Goal: Information Seeking & Learning: Learn about a topic

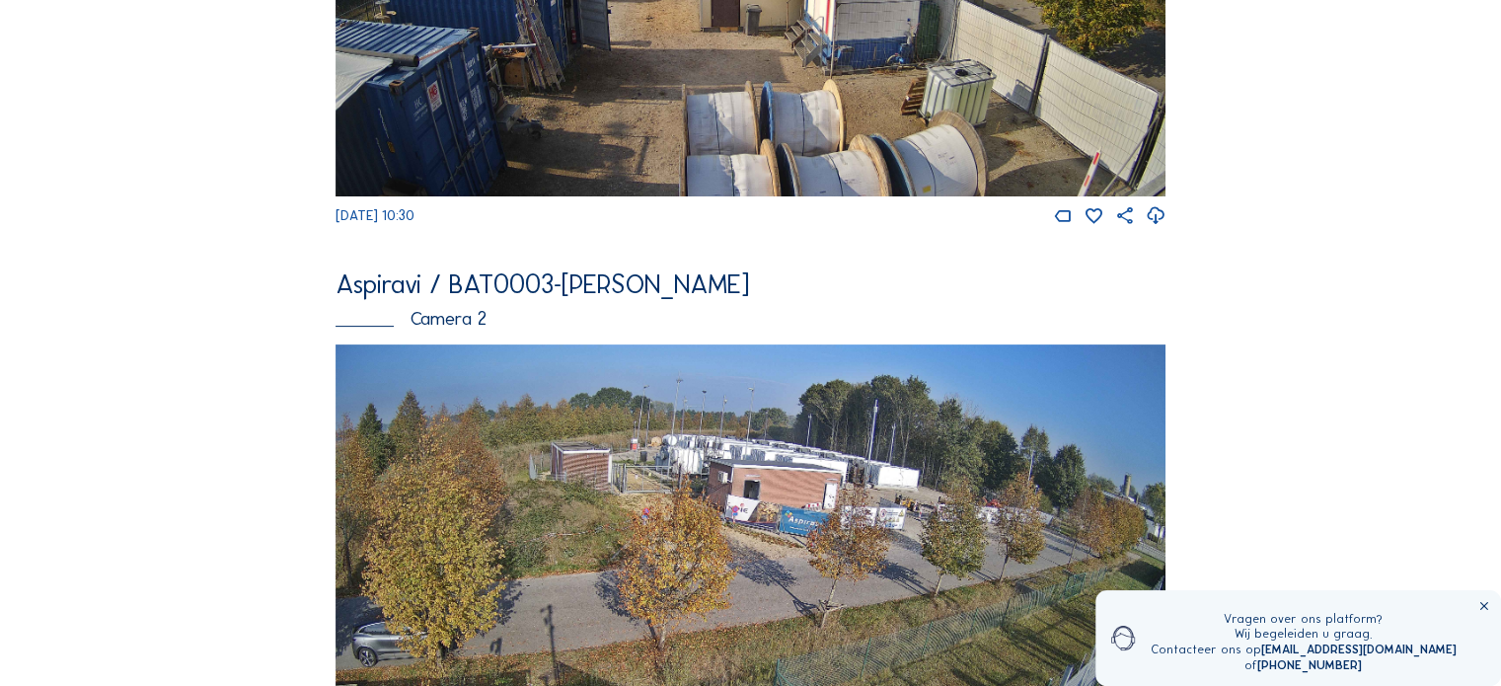
scroll to position [790, 0]
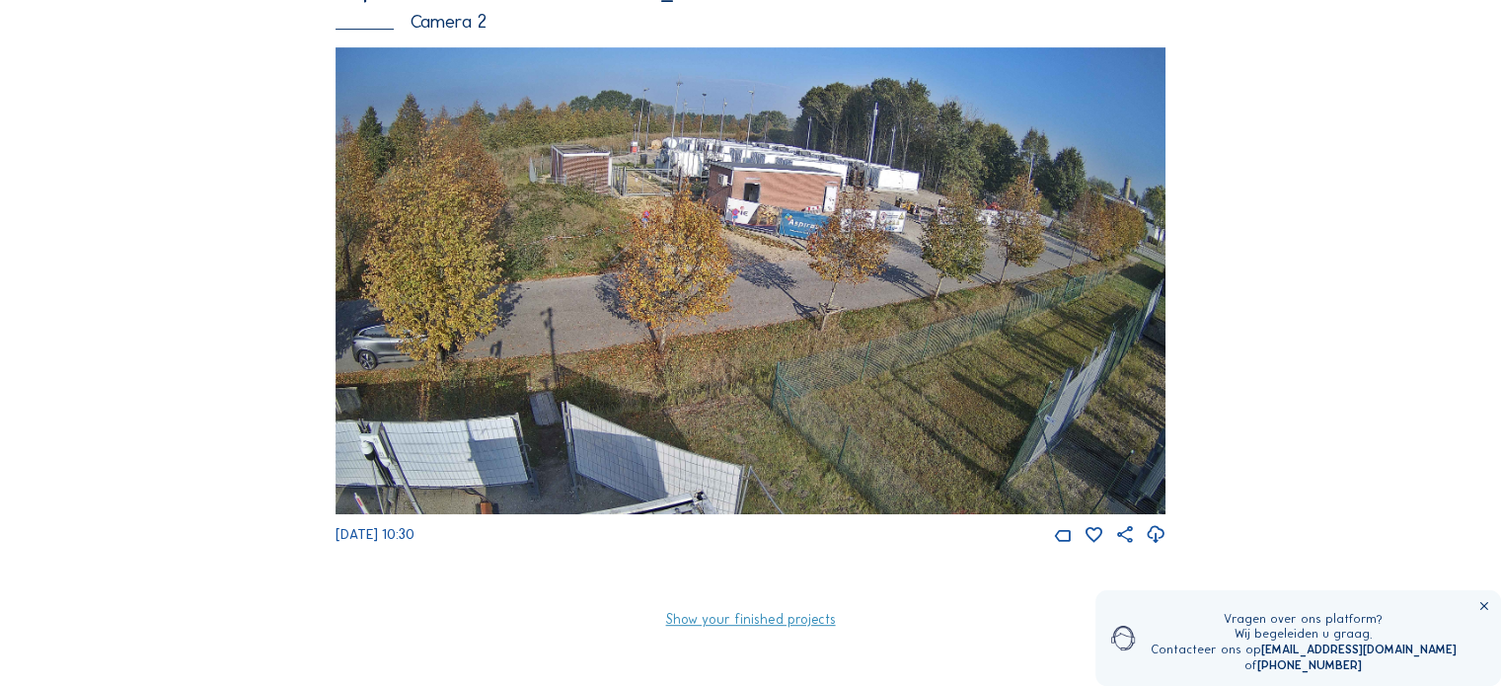
click at [695, 175] on img at bounding box center [751, 280] width 830 height 467
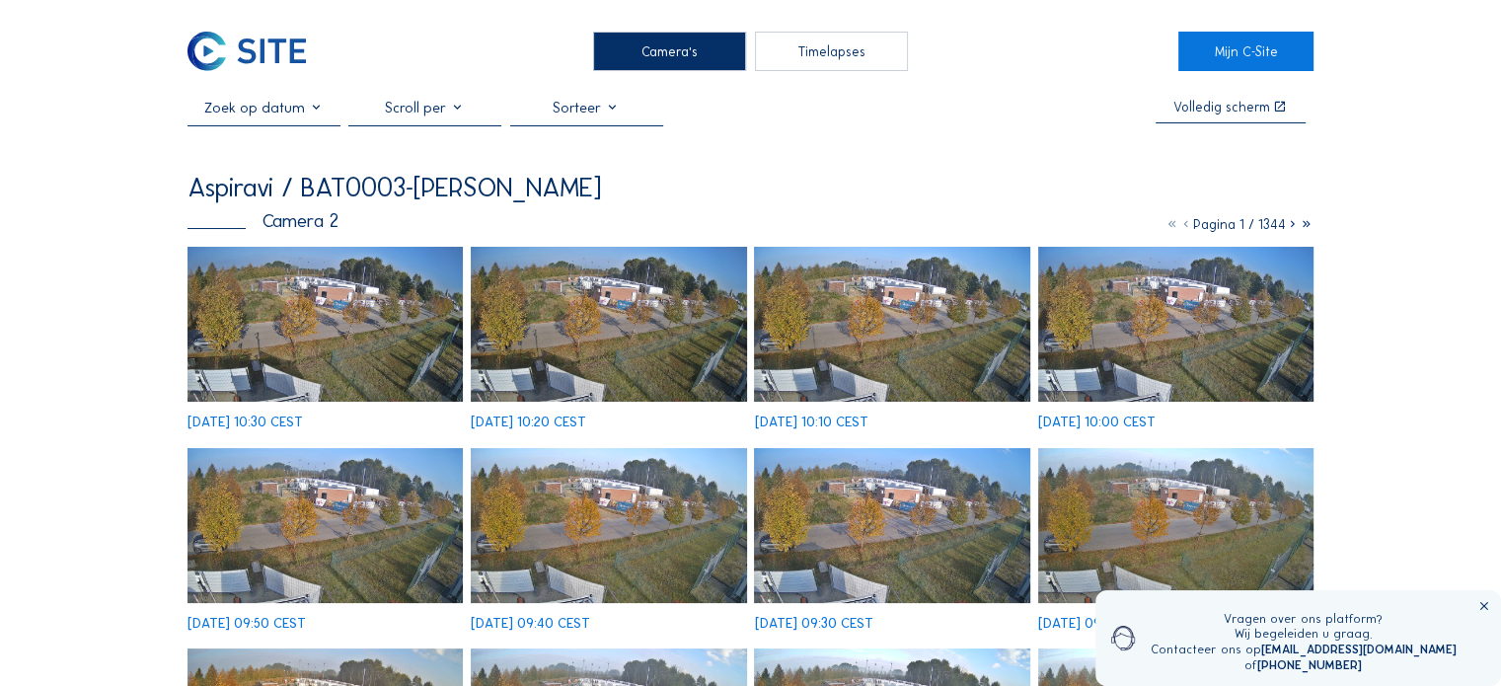
click at [364, 297] on img at bounding box center [325, 324] width 275 height 155
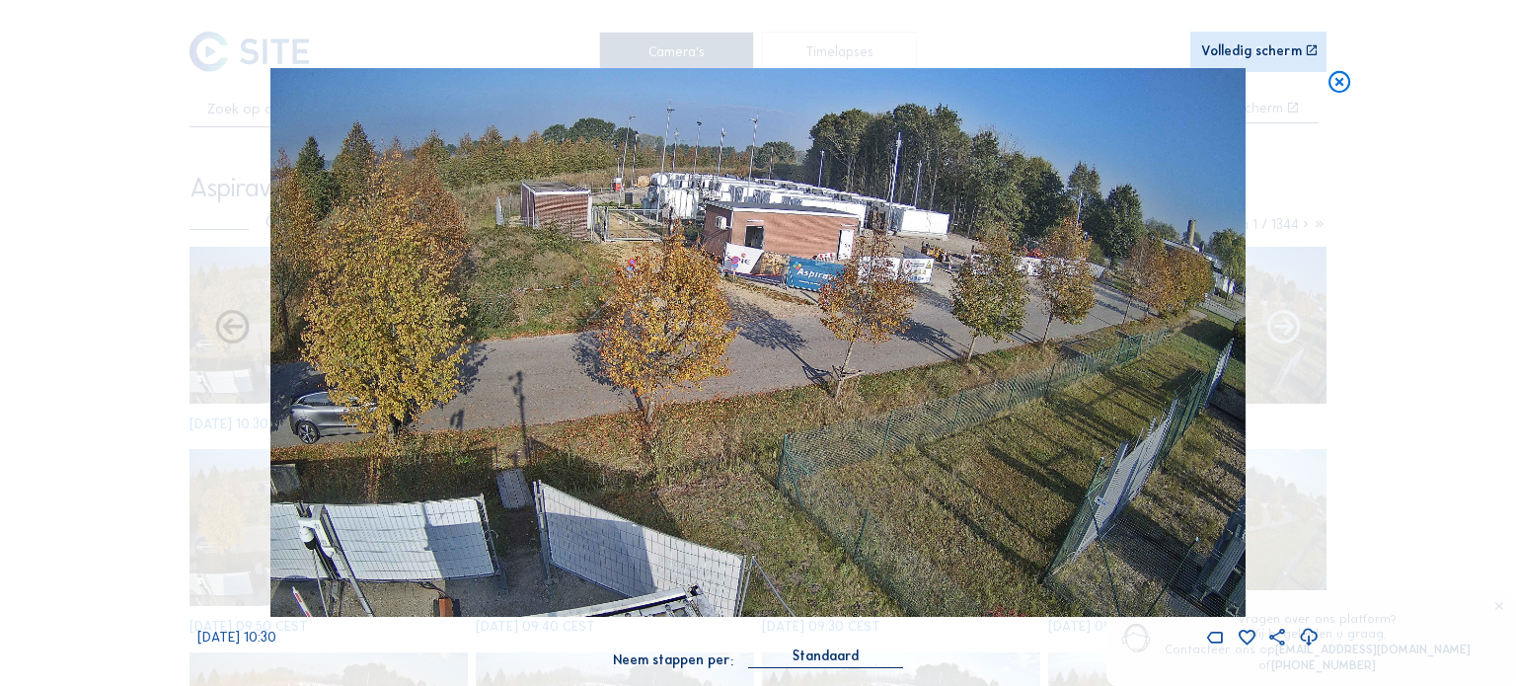
click at [1291, 338] on icon at bounding box center [1283, 328] width 40 height 41
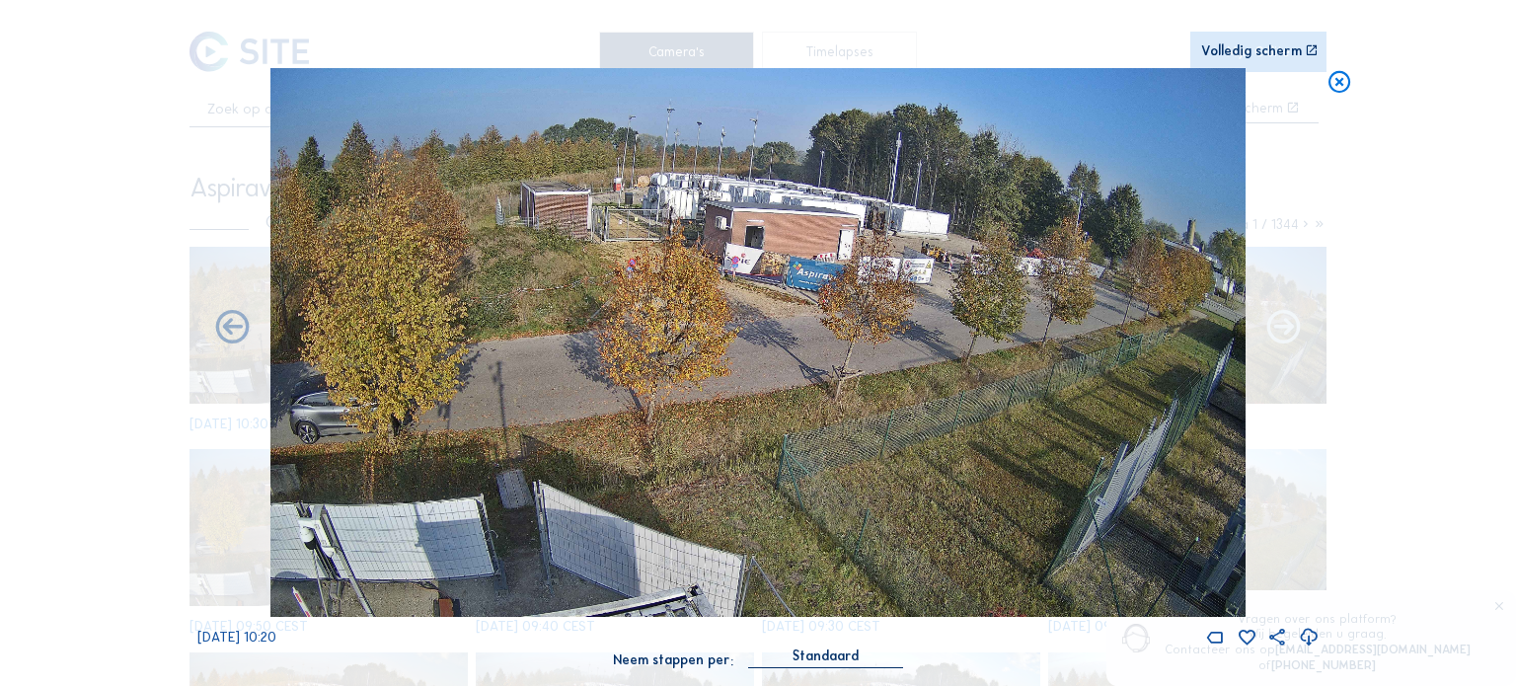
click at [1264, 328] on icon at bounding box center [1283, 328] width 40 height 41
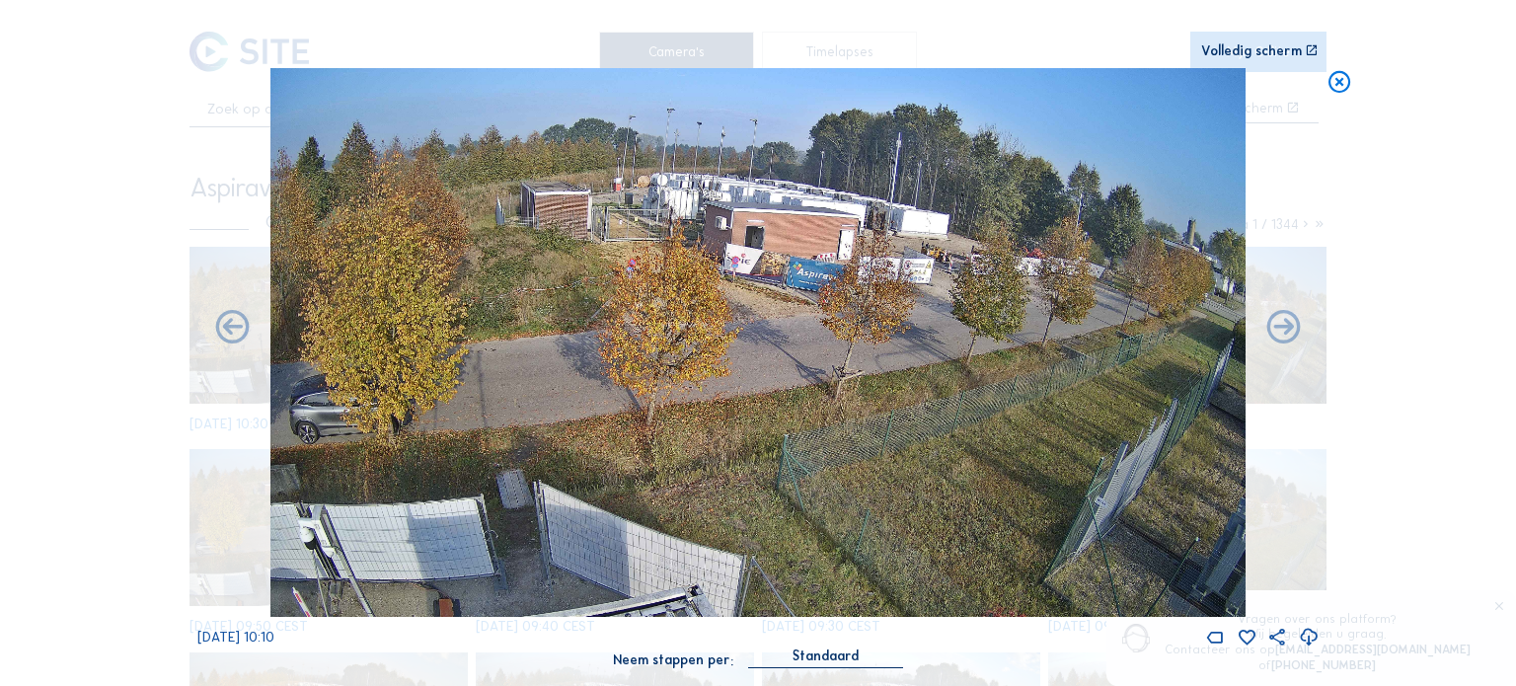
click at [1264, 328] on icon at bounding box center [1283, 328] width 40 height 41
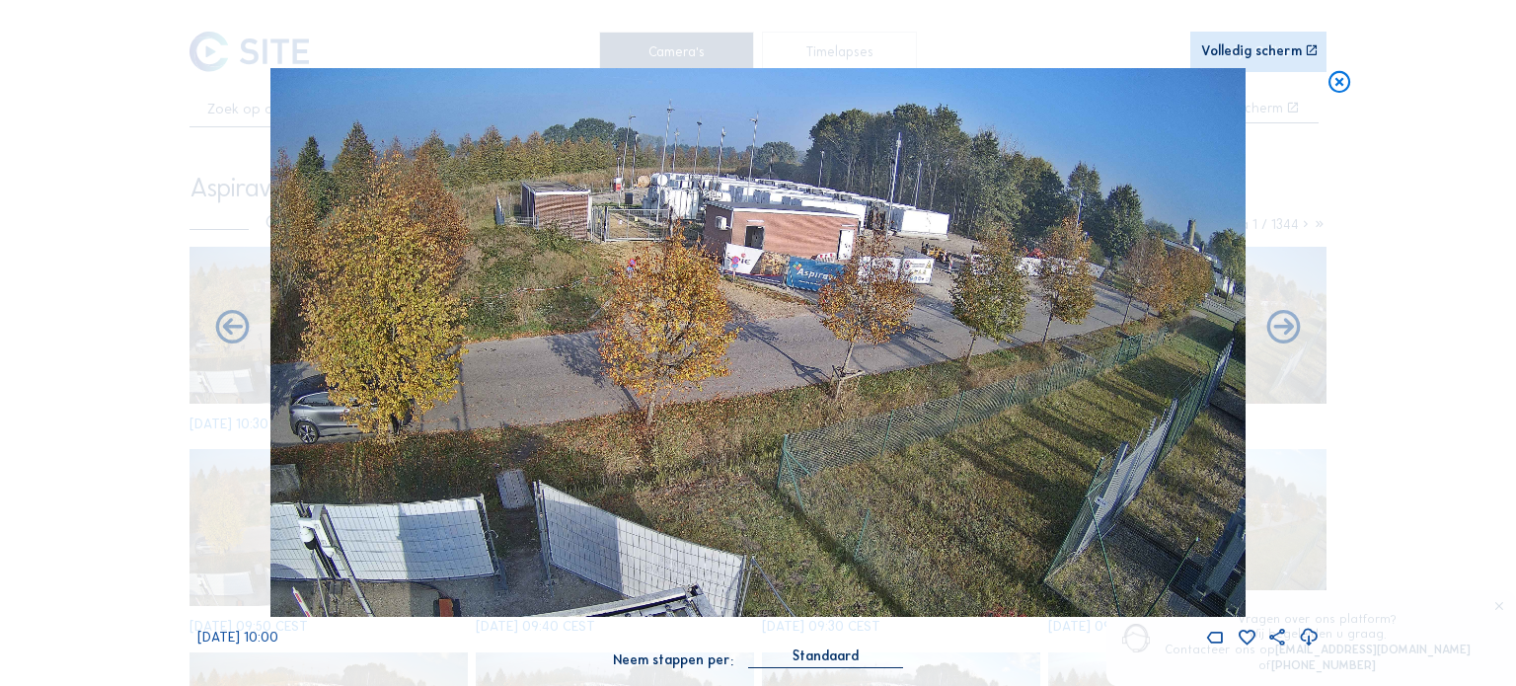
click at [1264, 328] on icon at bounding box center [1283, 328] width 40 height 41
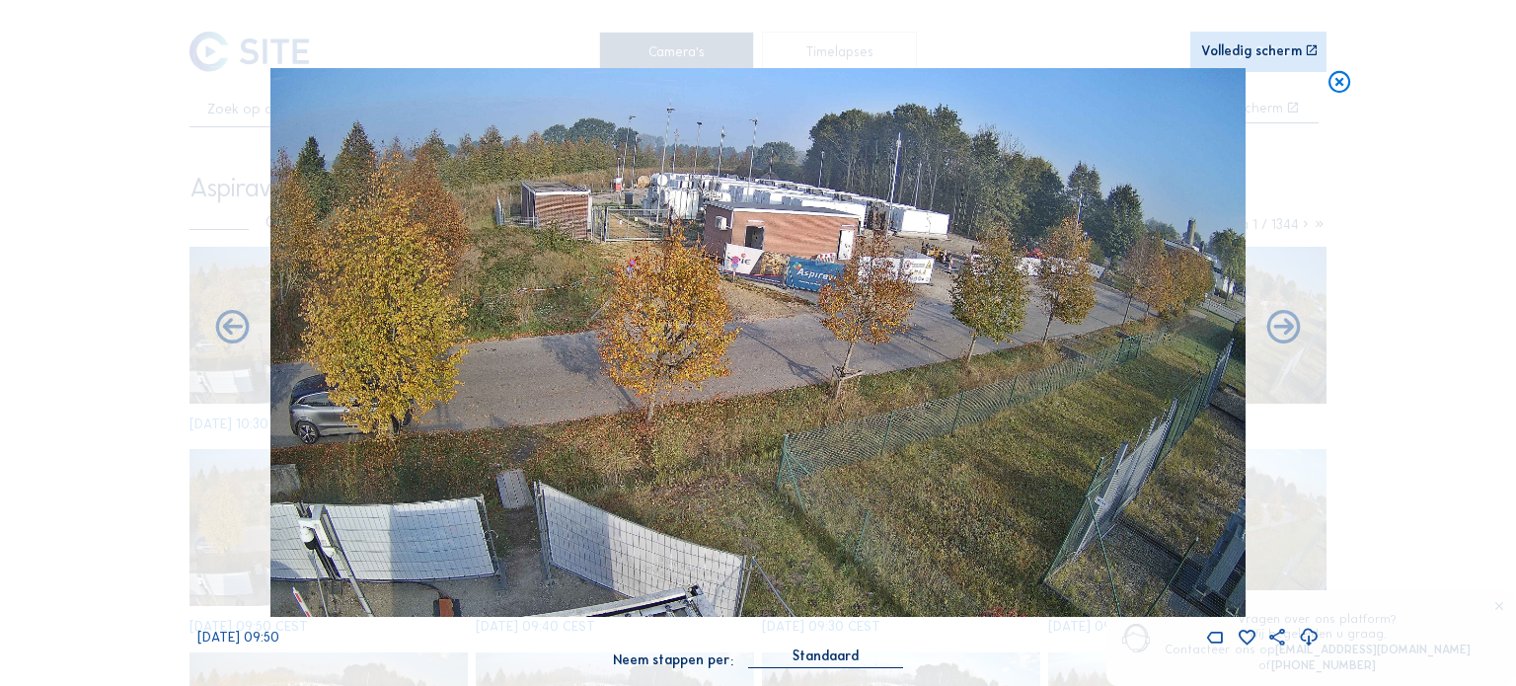
click at [1264, 328] on icon at bounding box center [1283, 328] width 40 height 41
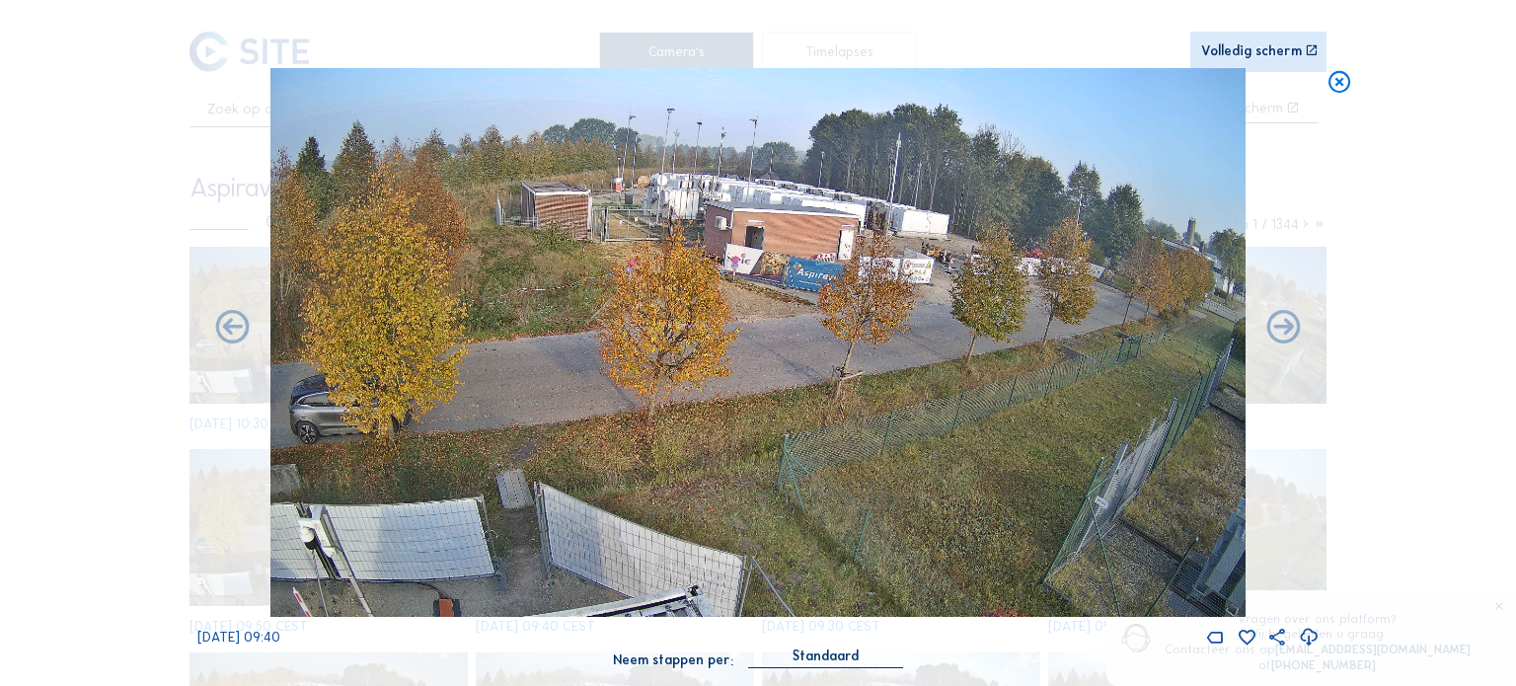
click at [1264, 328] on icon at bounding box center [1283, 328] width 40 height 41
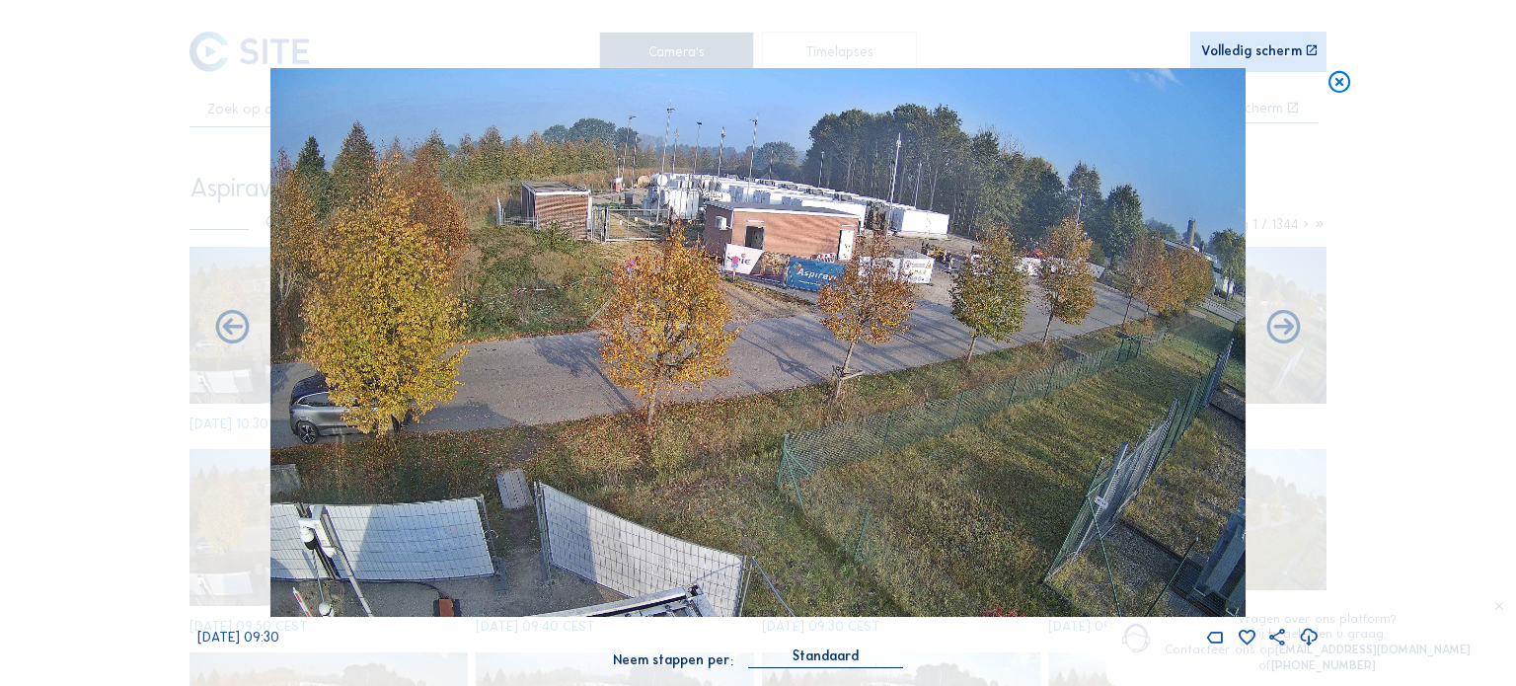
click at [1264, 328] on icon at bounding box center [1283, 328] width 40 height 41
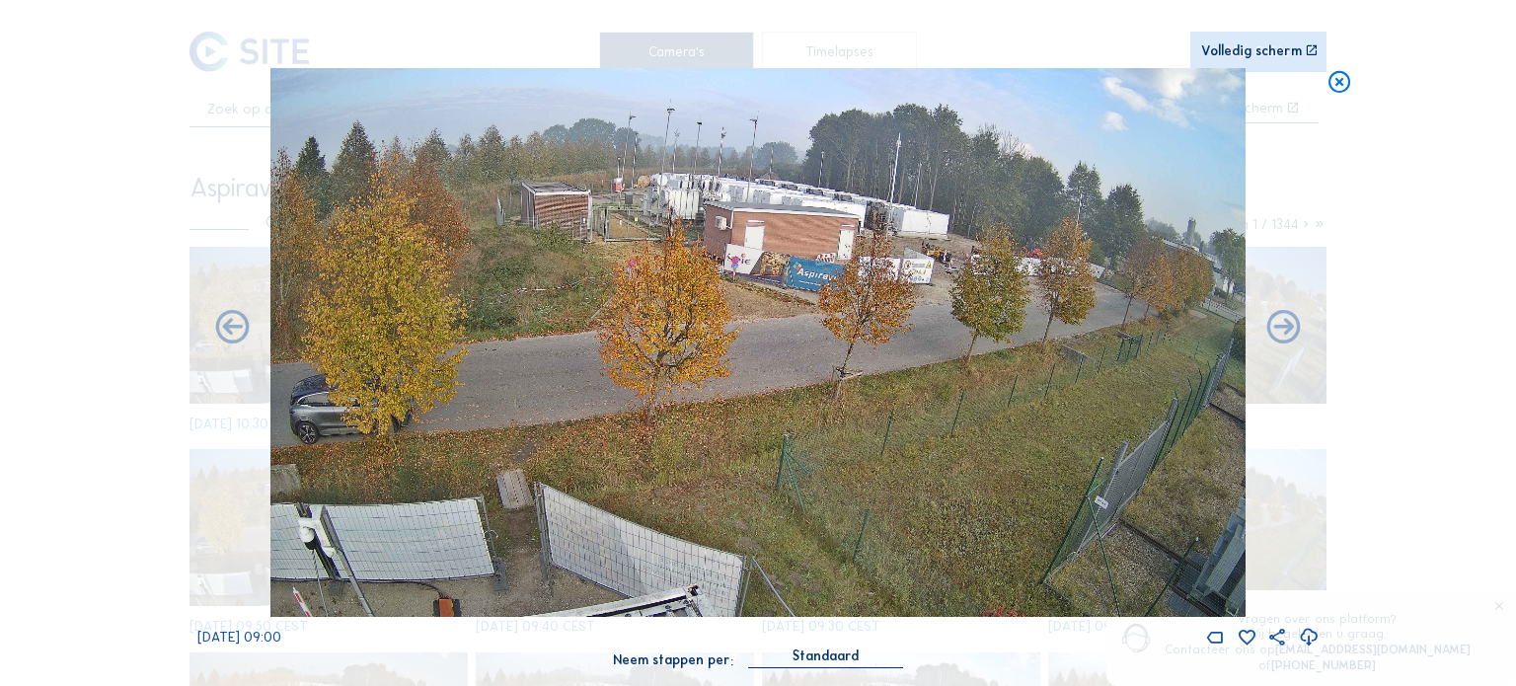
click at [1342, 90] on icon at bounding box center [1340, 82] width 27 height 28
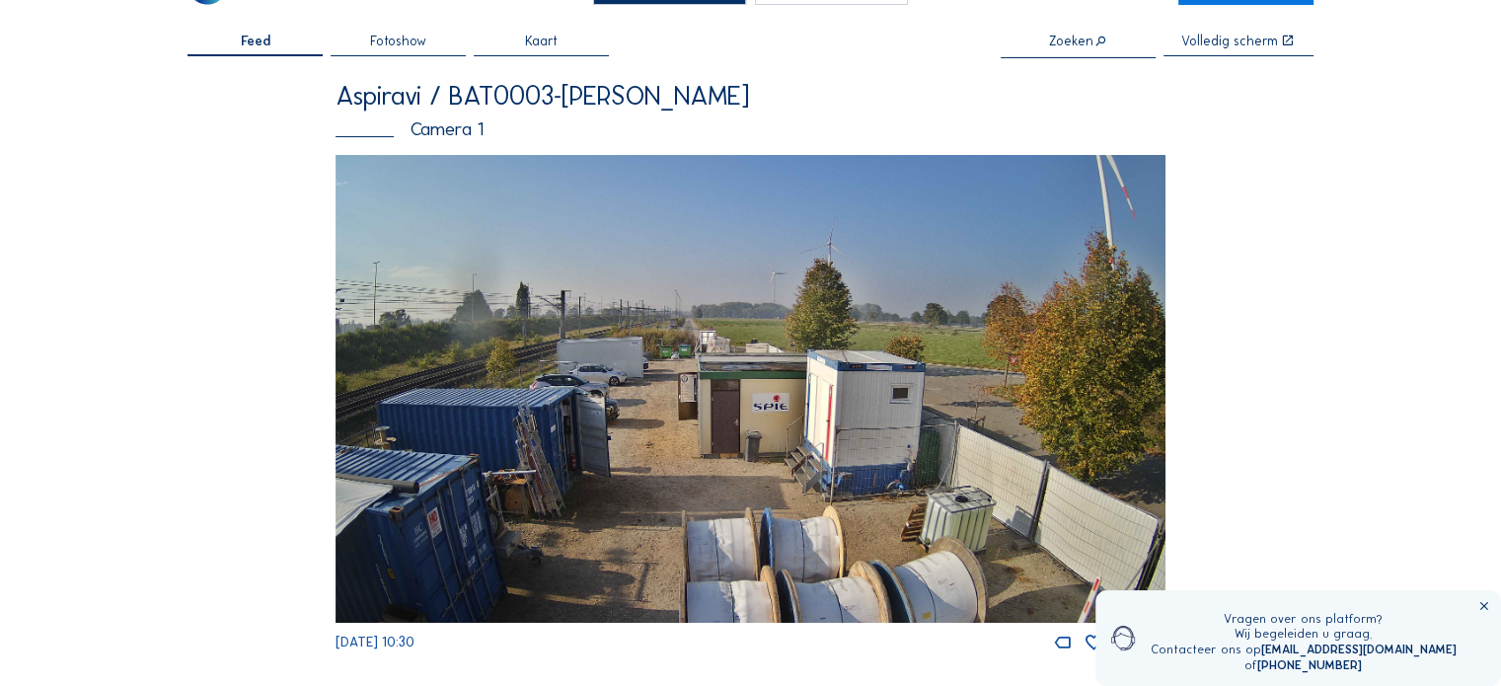
scroll to position [99, 0]
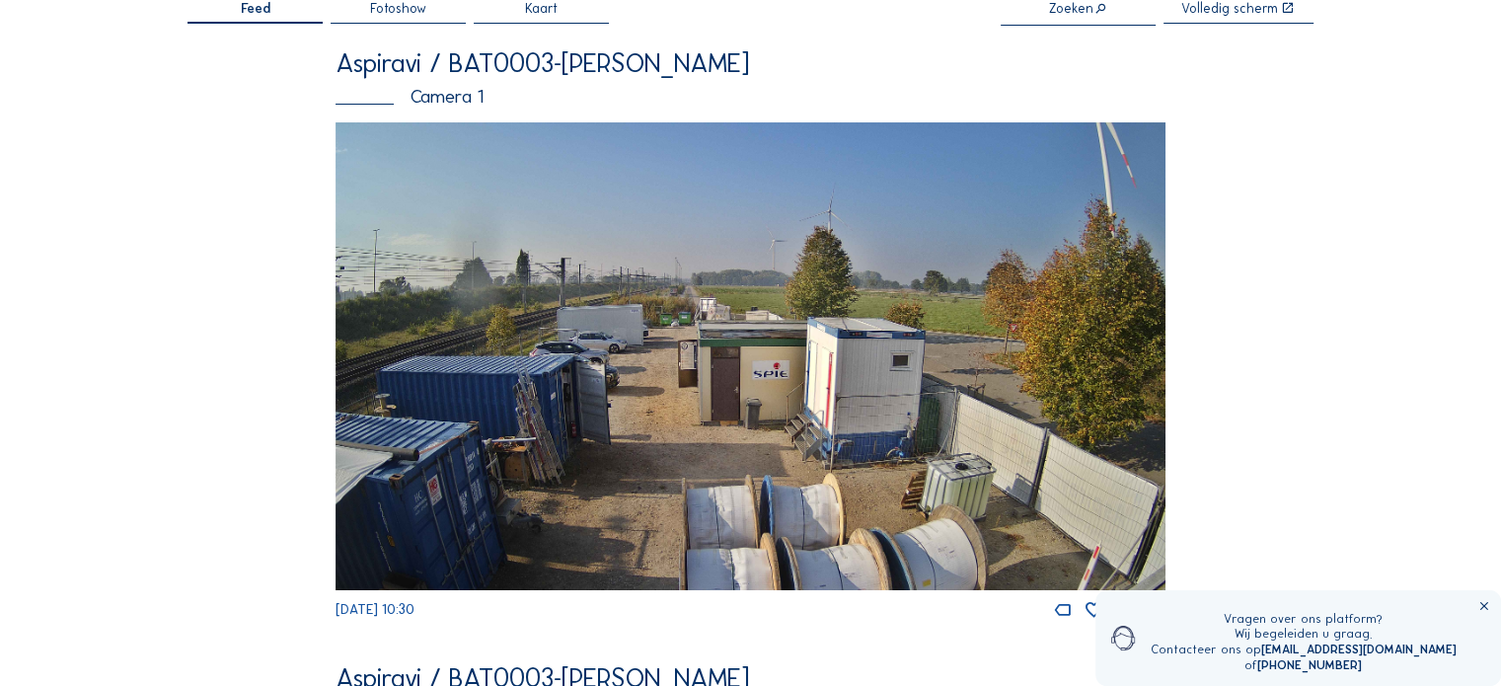
click at [693, 326] on img at bounding box center [751, 355] width 830 height 467
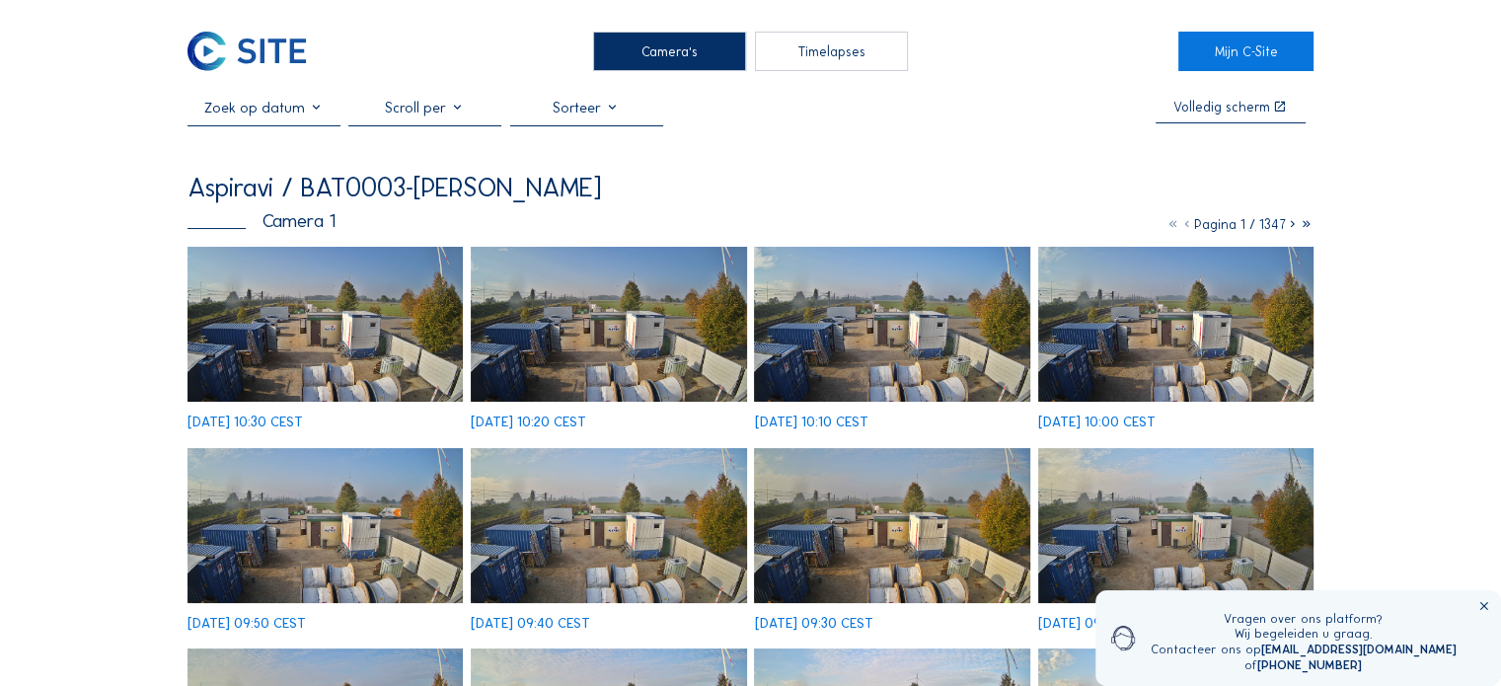
click at [287, 312] on img at bounding box center [325, 324] width 275 height 155
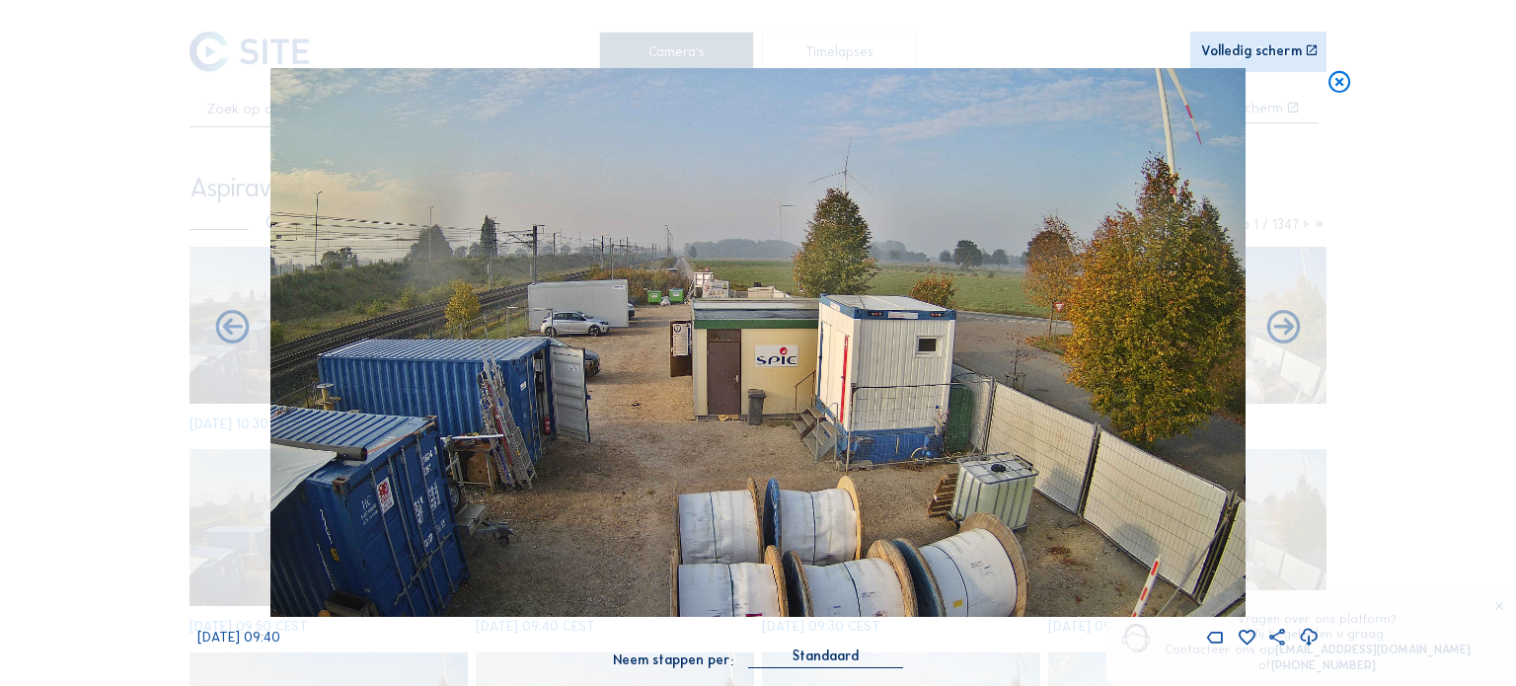
click at [1341, 86] on icon at bounding box center [1340, 82] width 27 height 28
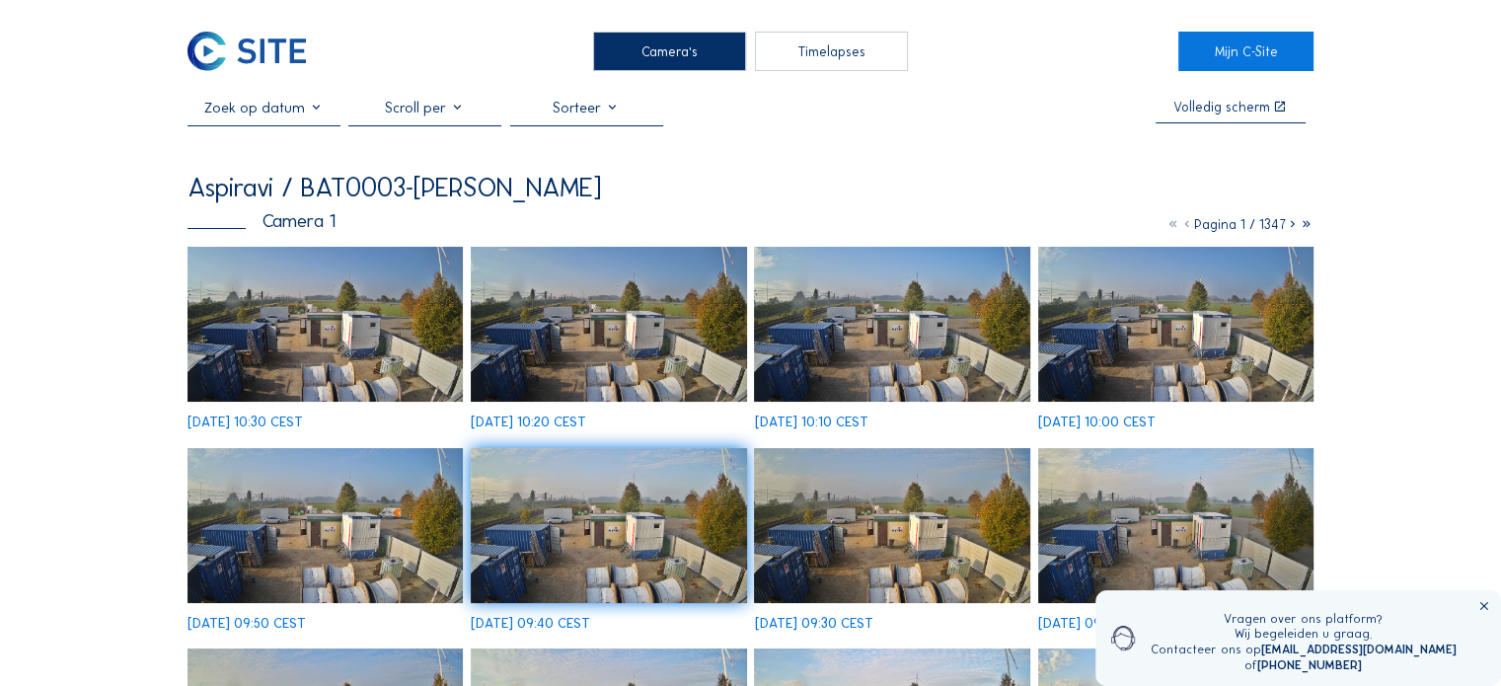
click at [276, 46] on img at bounding box center [246, 51] width 117 height 39
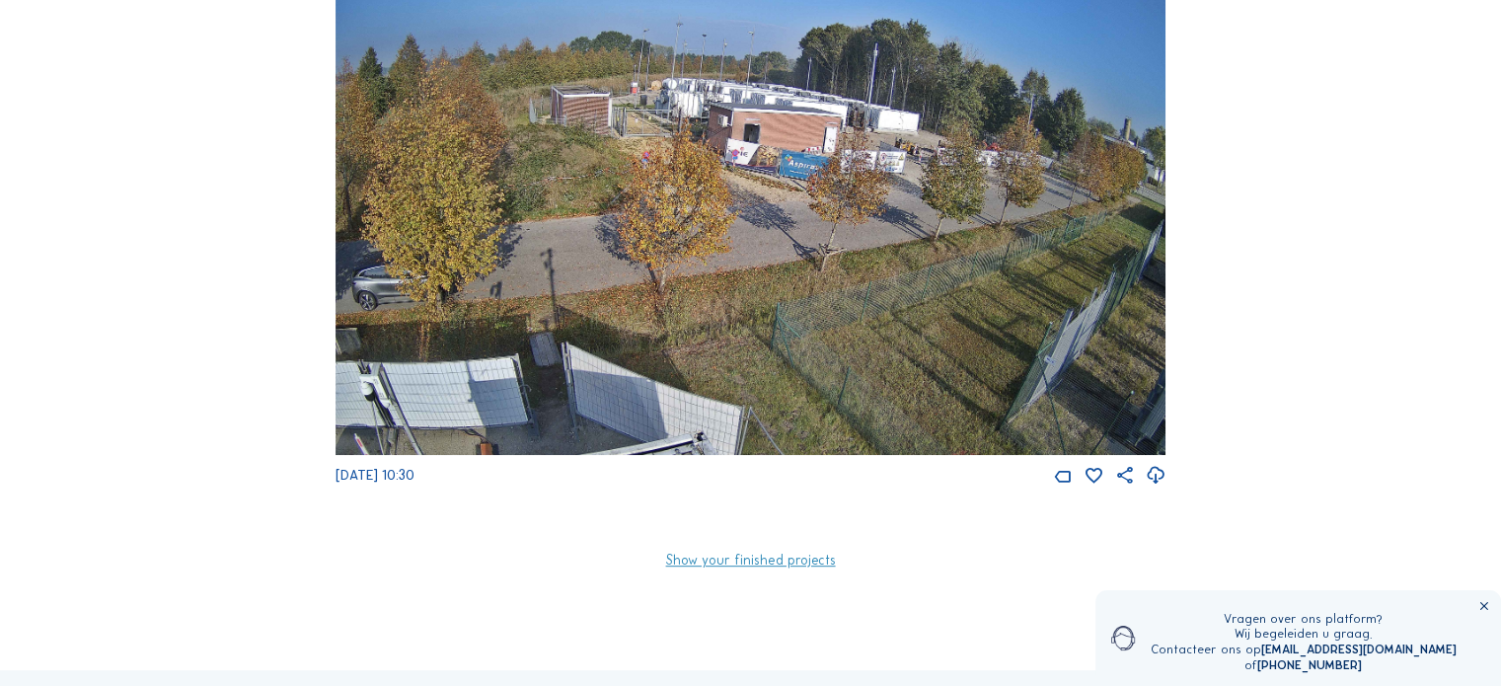
scroll to position [797, 0]
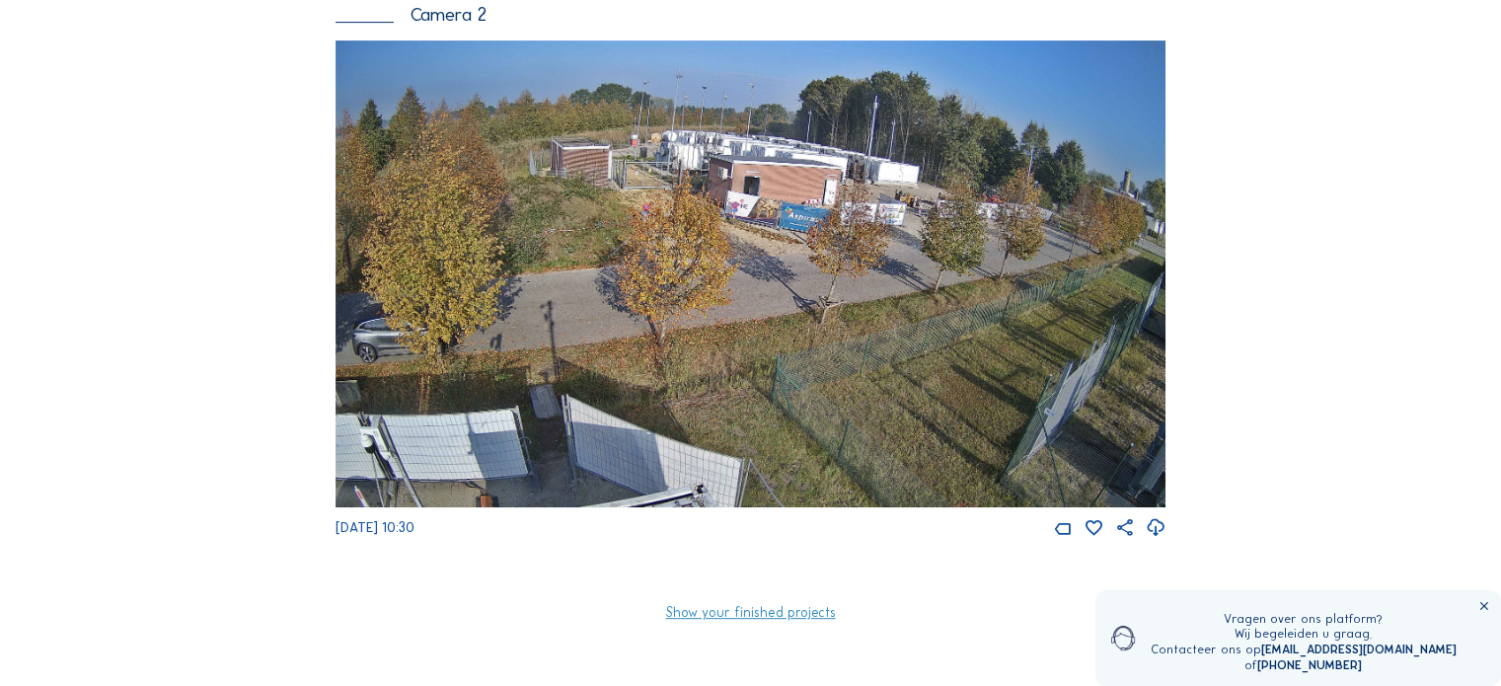
click at [629, 162] on img at bounding box center [751, 273] width 830 height 467
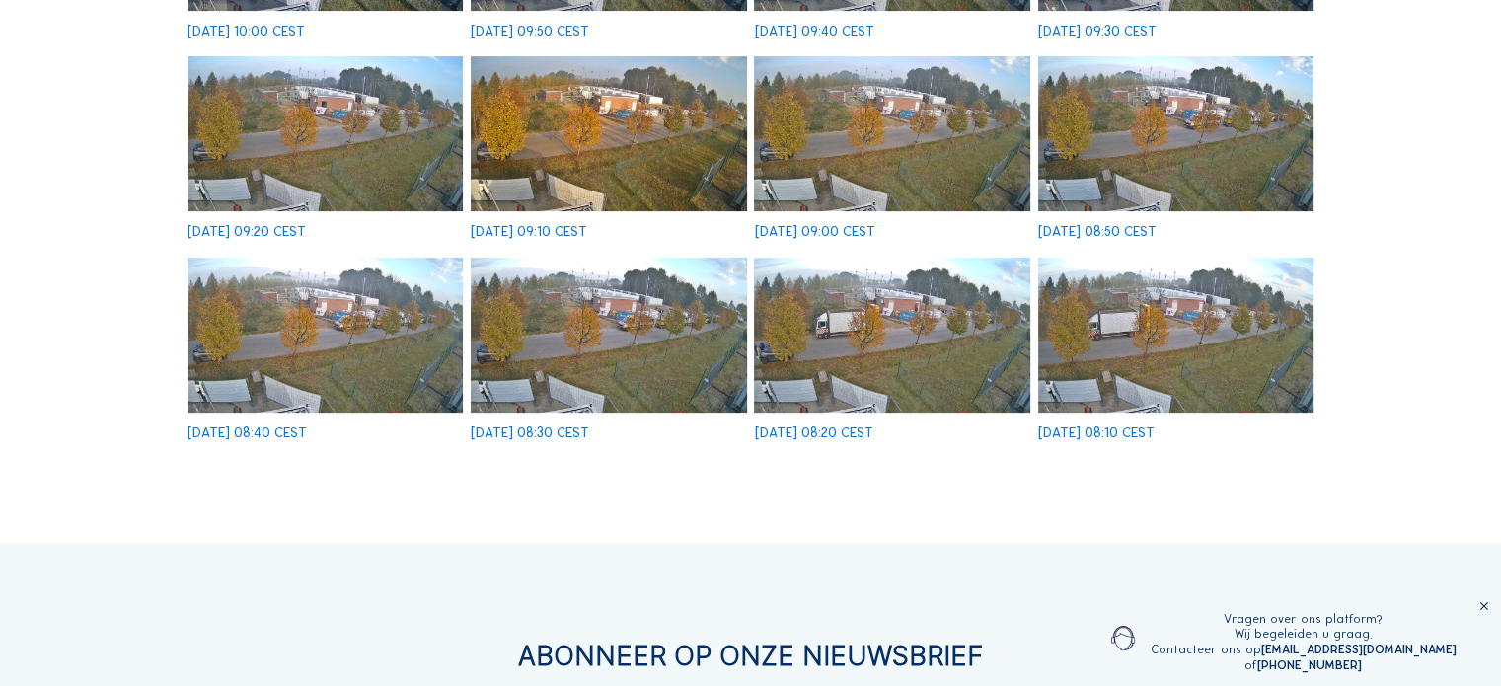
scroll to position [494, 0]
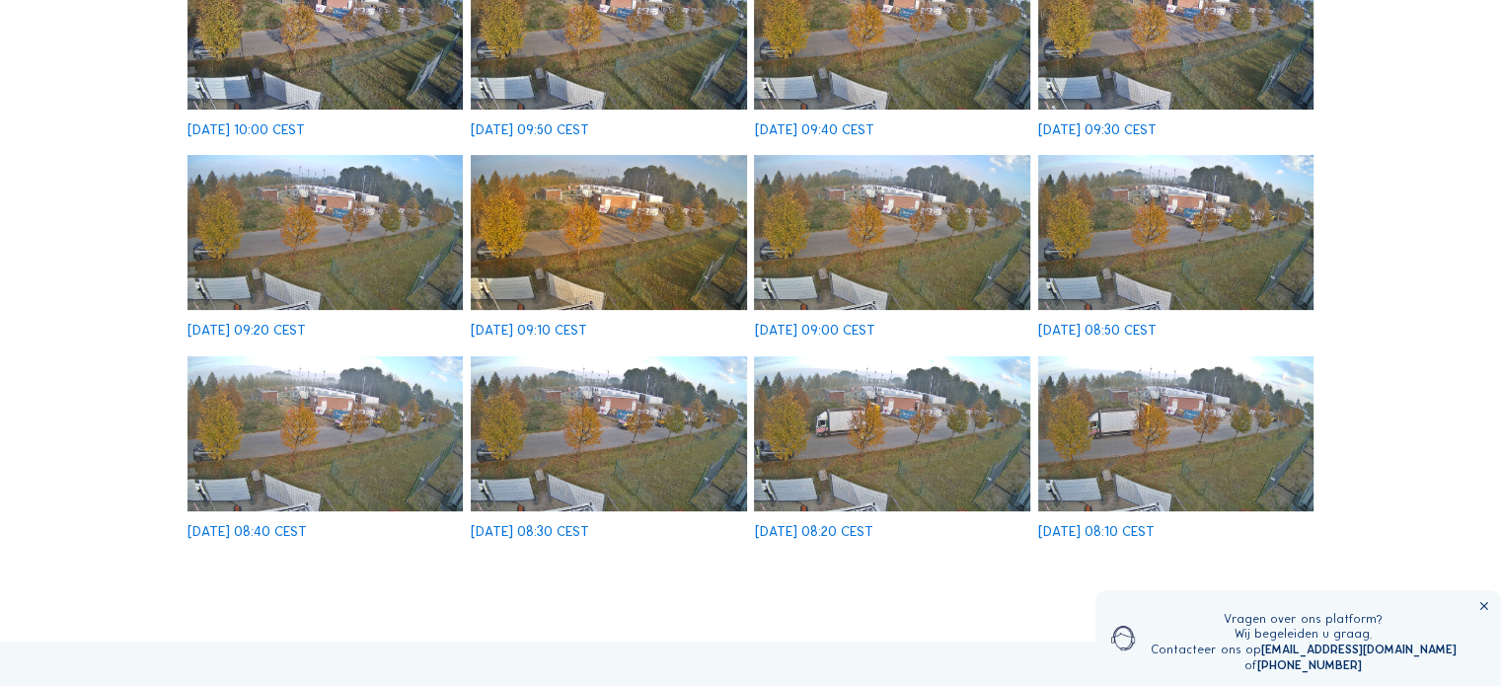
click at [876, 389] on img at bounding box center [891, 433] width 275 height 155
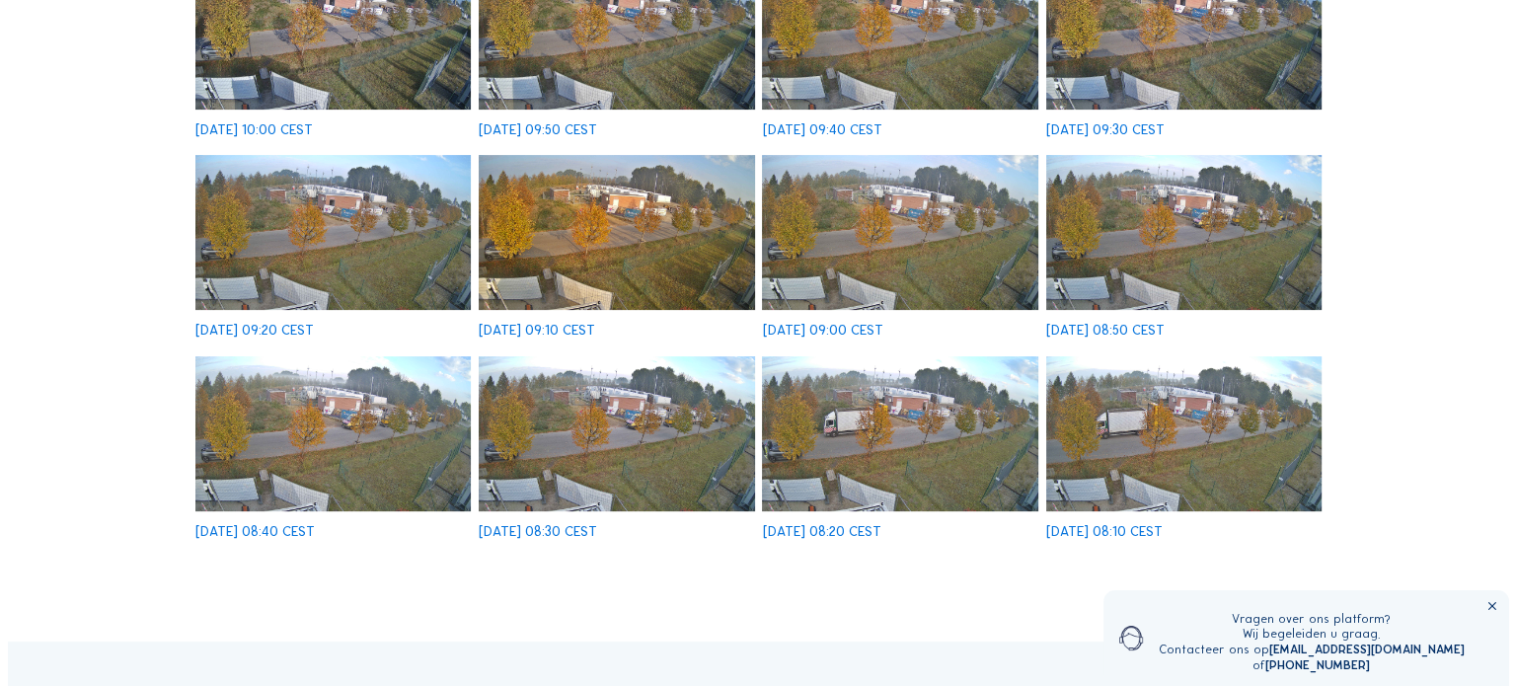
scroll to position [495, 0]
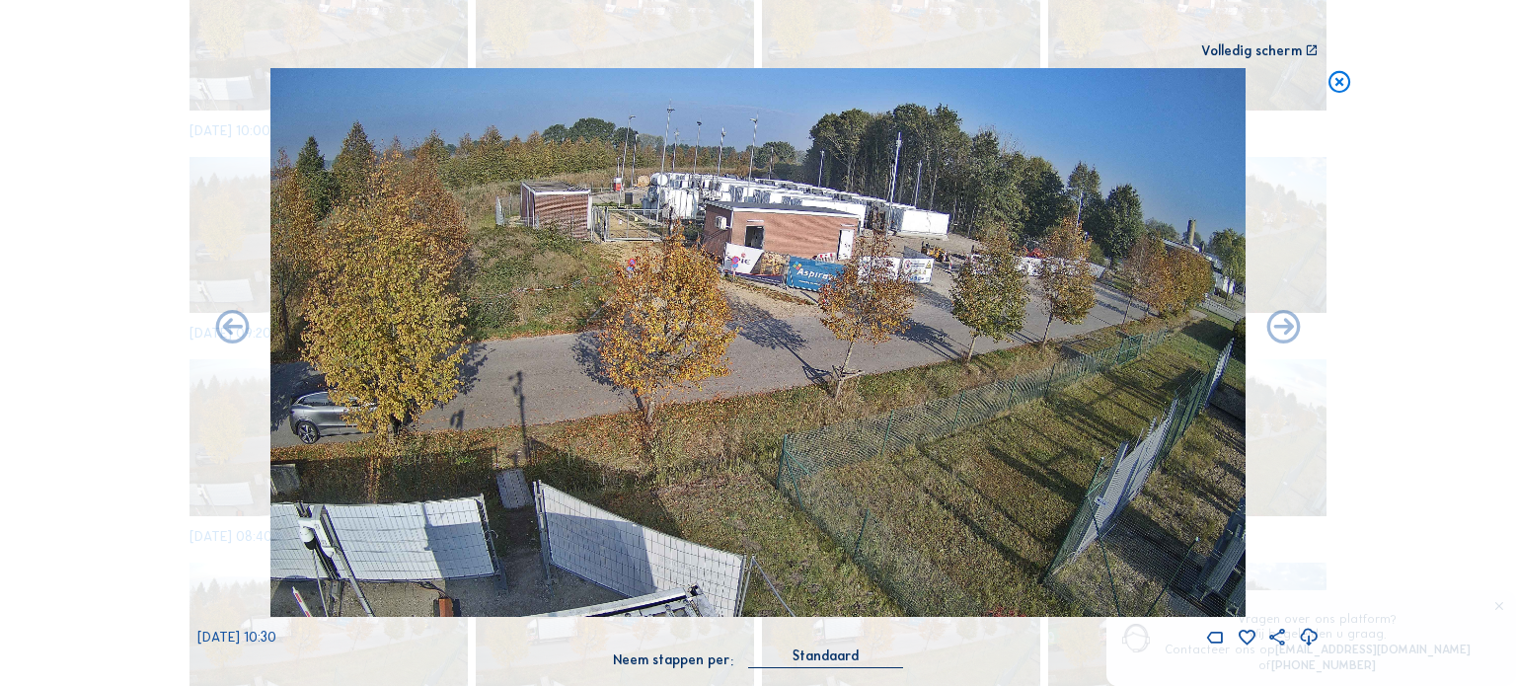
click at [1334, 79] on icon at bounding box center [1340, 82] width 27 height 28
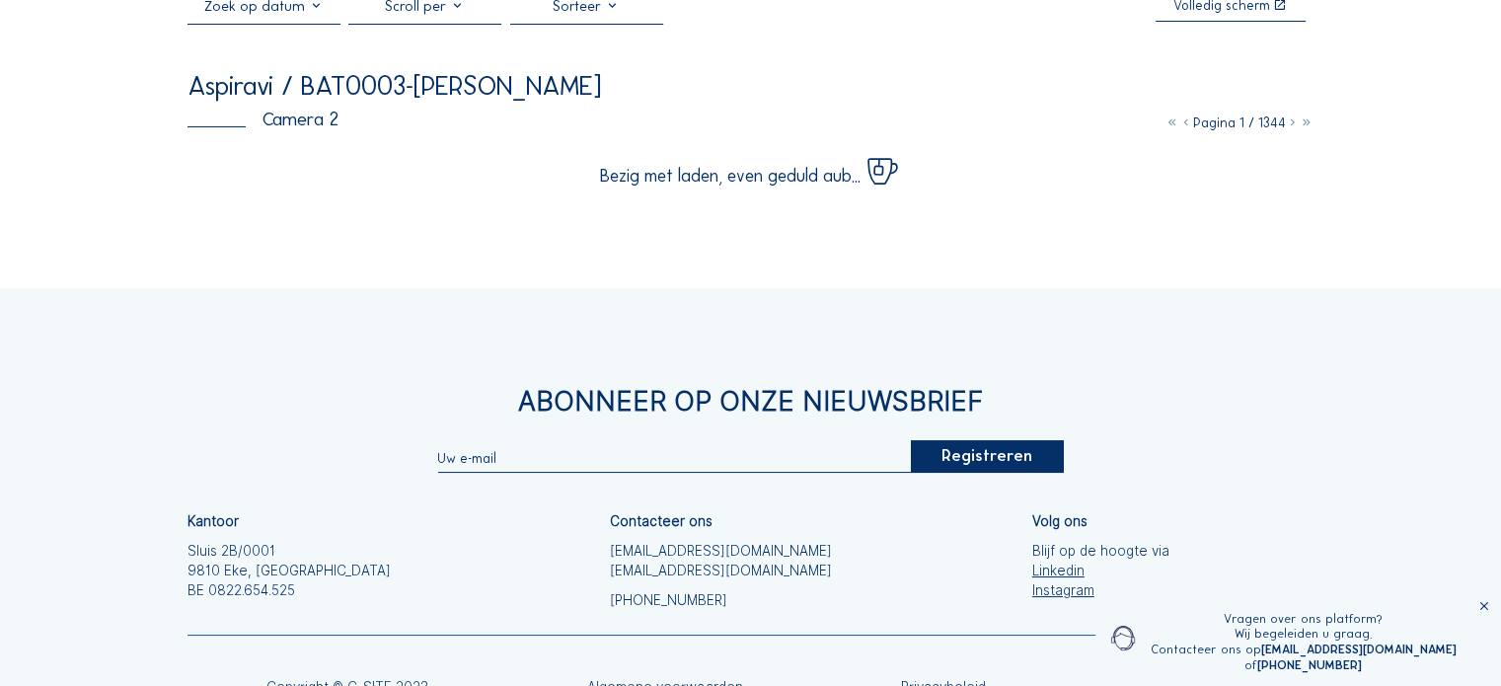
scroll to position [0, 0]
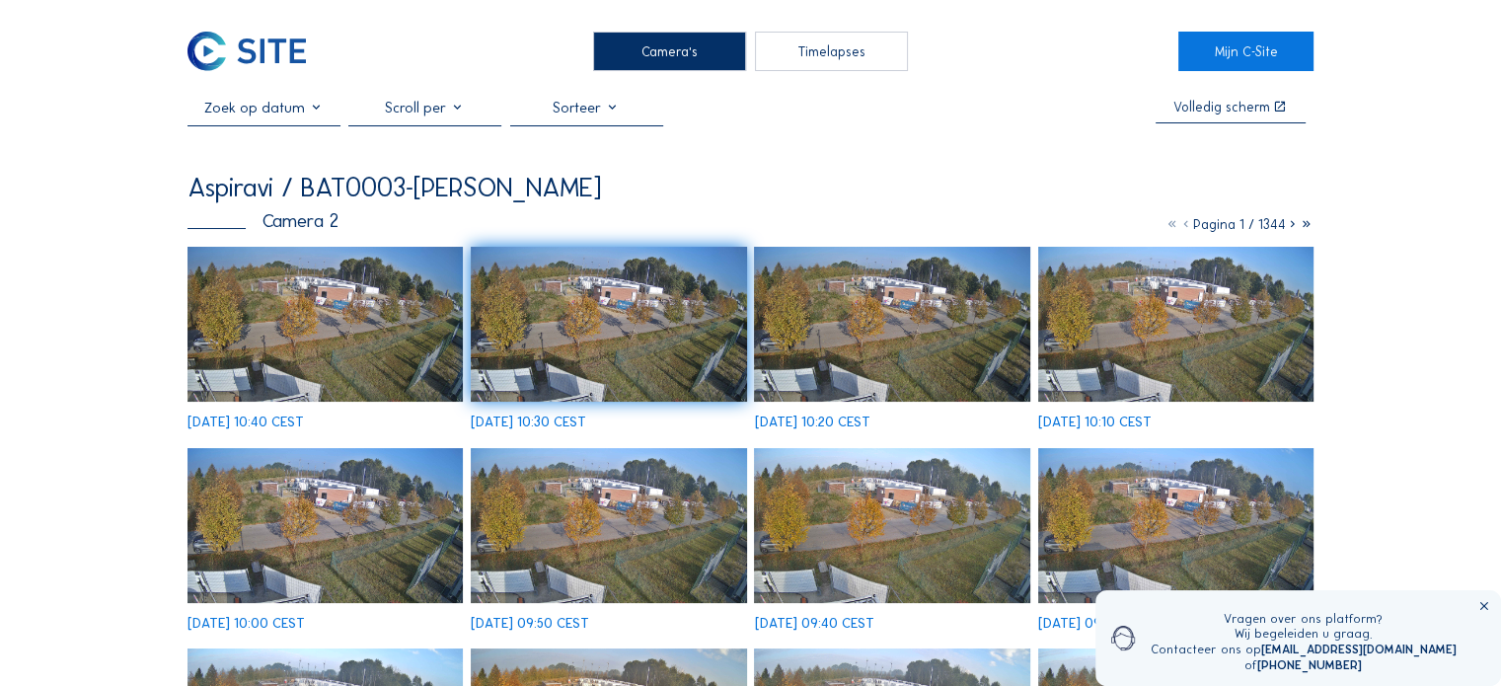
click at [619, 331] on img at bounding box center [608, 324] width 275 height 155
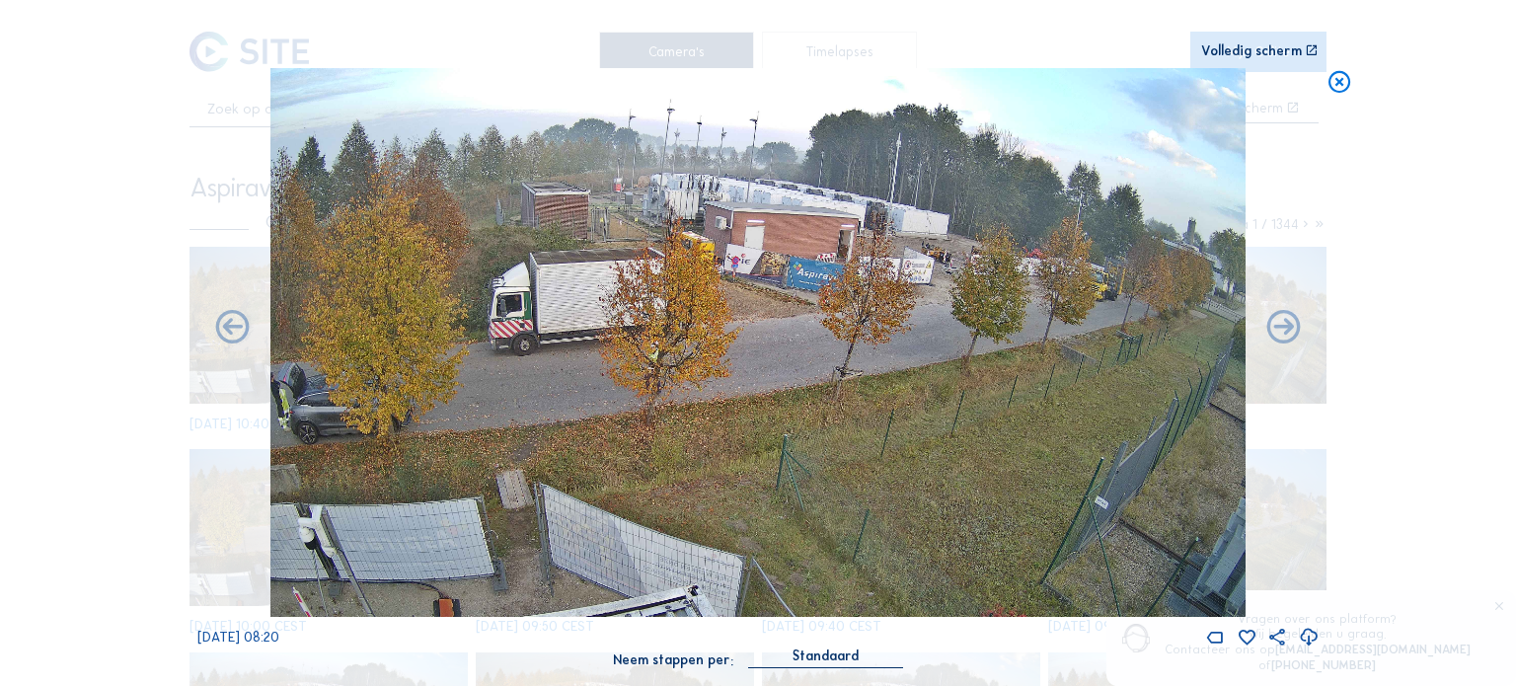
click at [1342, 89] on icon at bounding box center [1340, 82] width 27 height 28
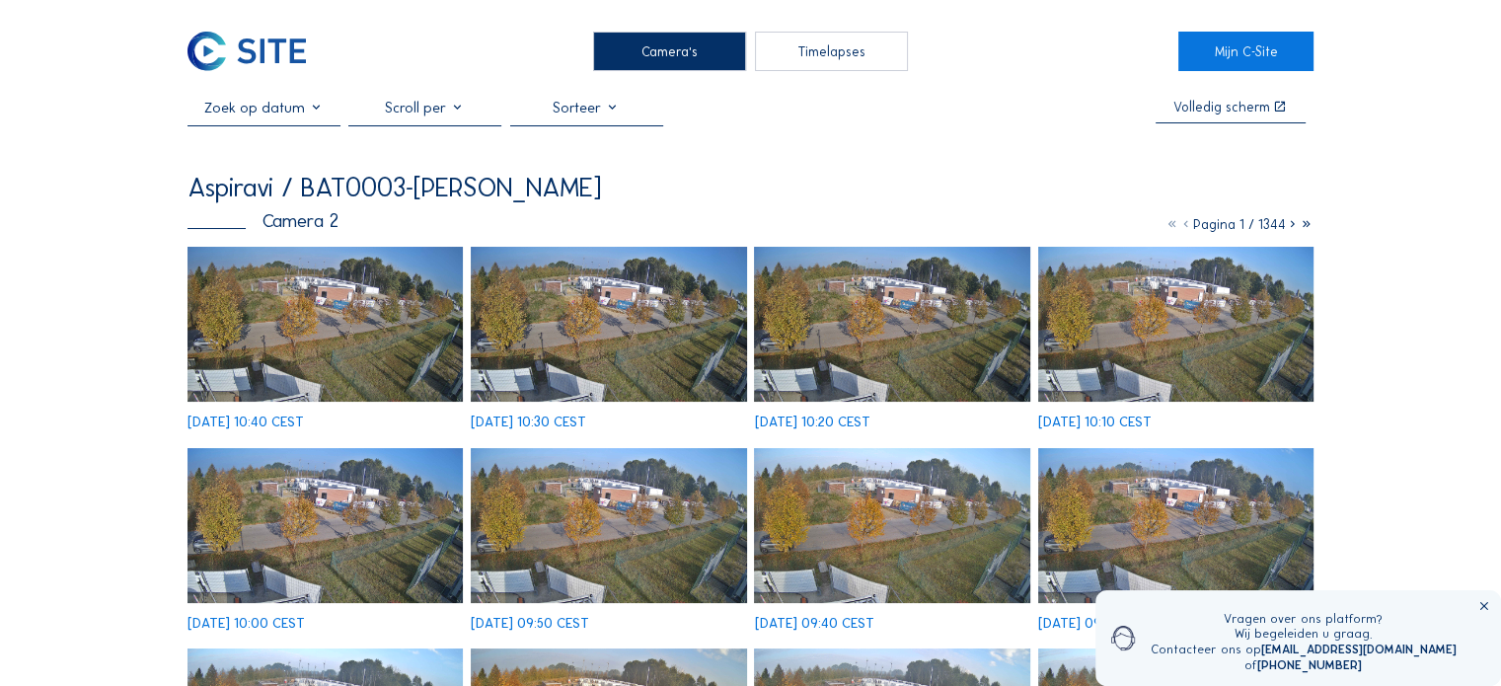
click at [687, 49] on div "Camera's" at bounding box center [669, 51] width 153 height 39
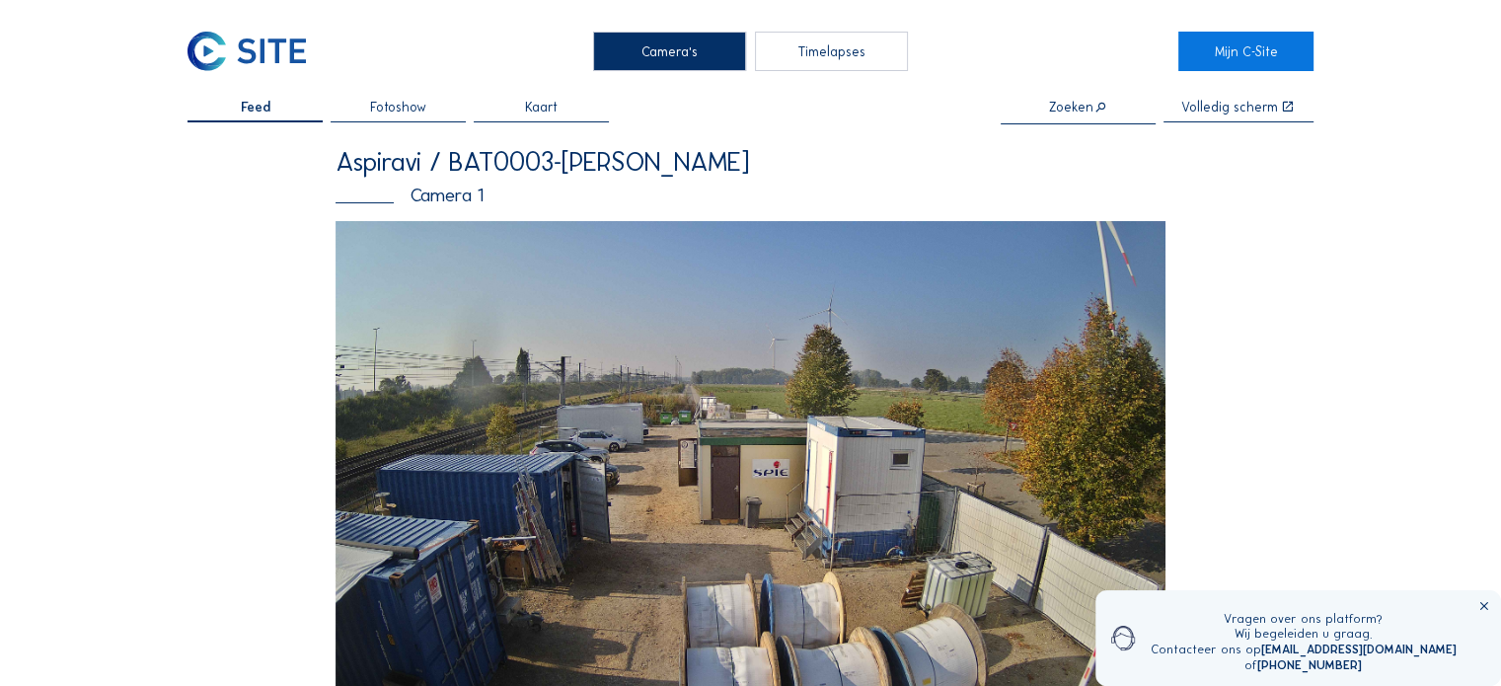
click at [752, 515] on img at bounding box center [751, 454] width 830 height 467
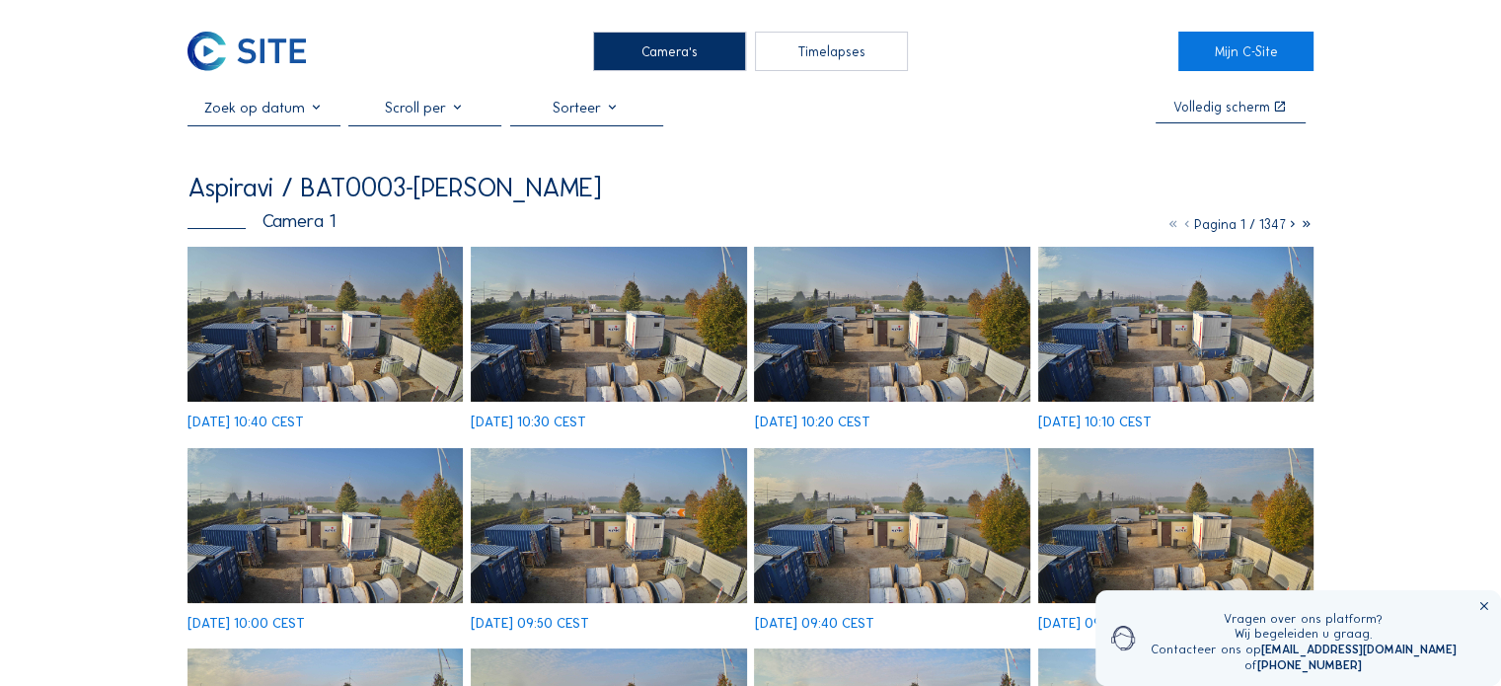
click at [333, 348] on img at bounding box center [325, 324] width 275 height 155
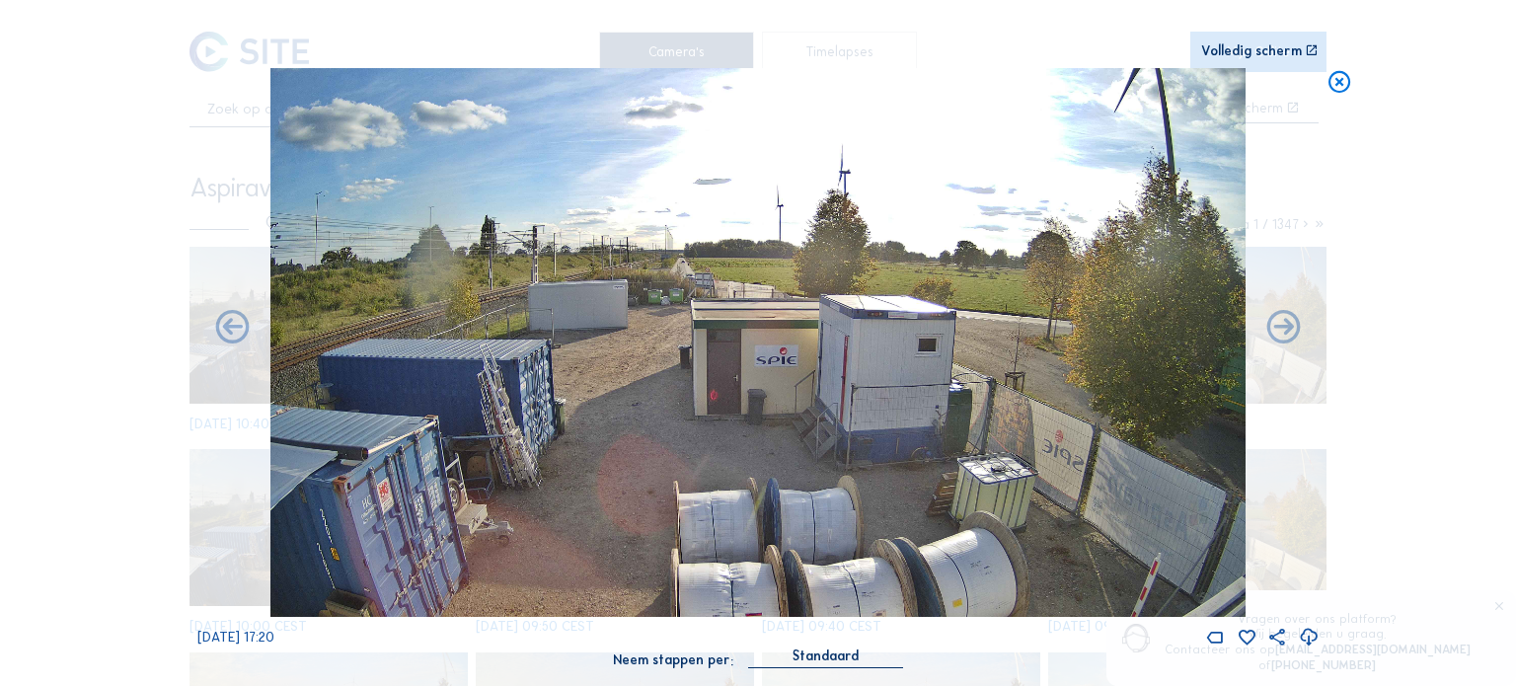
click at [1333, 88] on icon at bounding box center [1340, 82] width 27 height 28
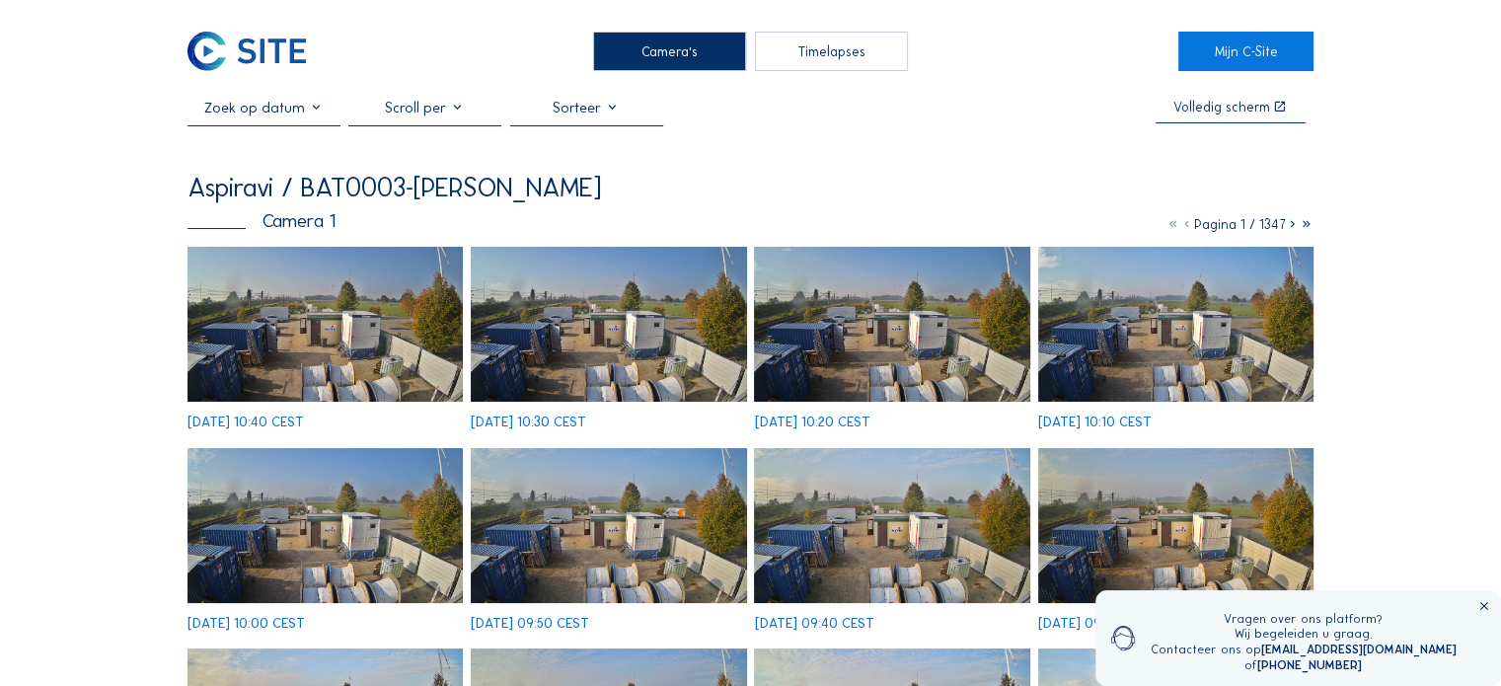
click at [287, 39] on img at bounding box center [246, 51] width 117 height 39
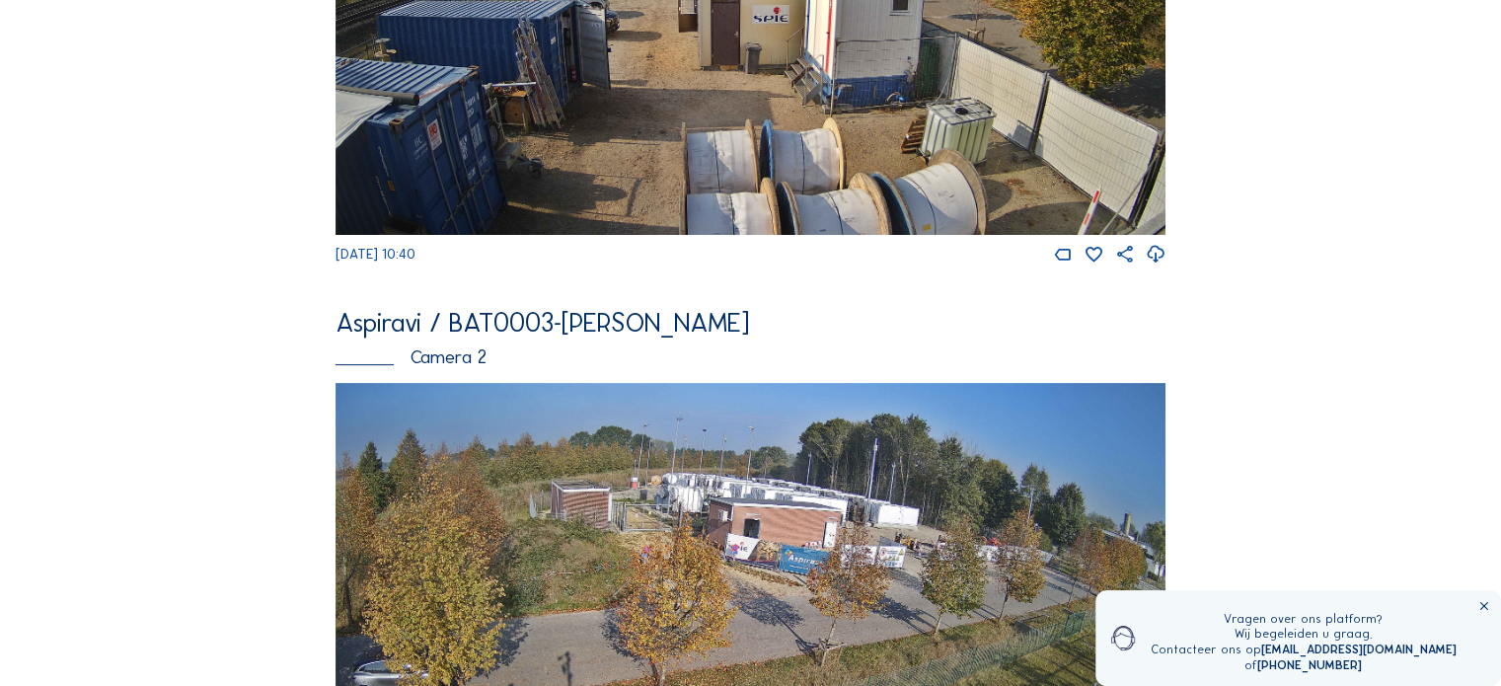
scroll to position [592, 0]
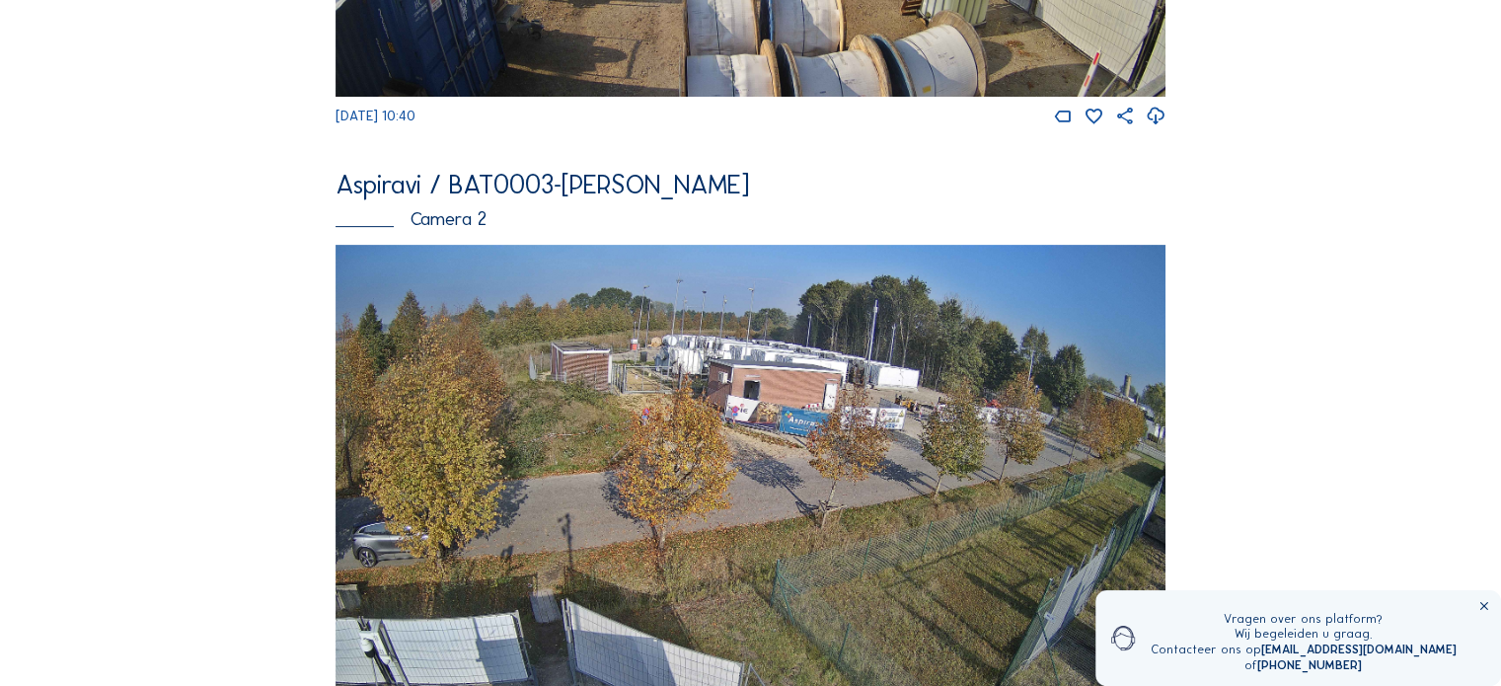
click at [575, 458] on img at bounding box center [751, 478] width 830 height 467
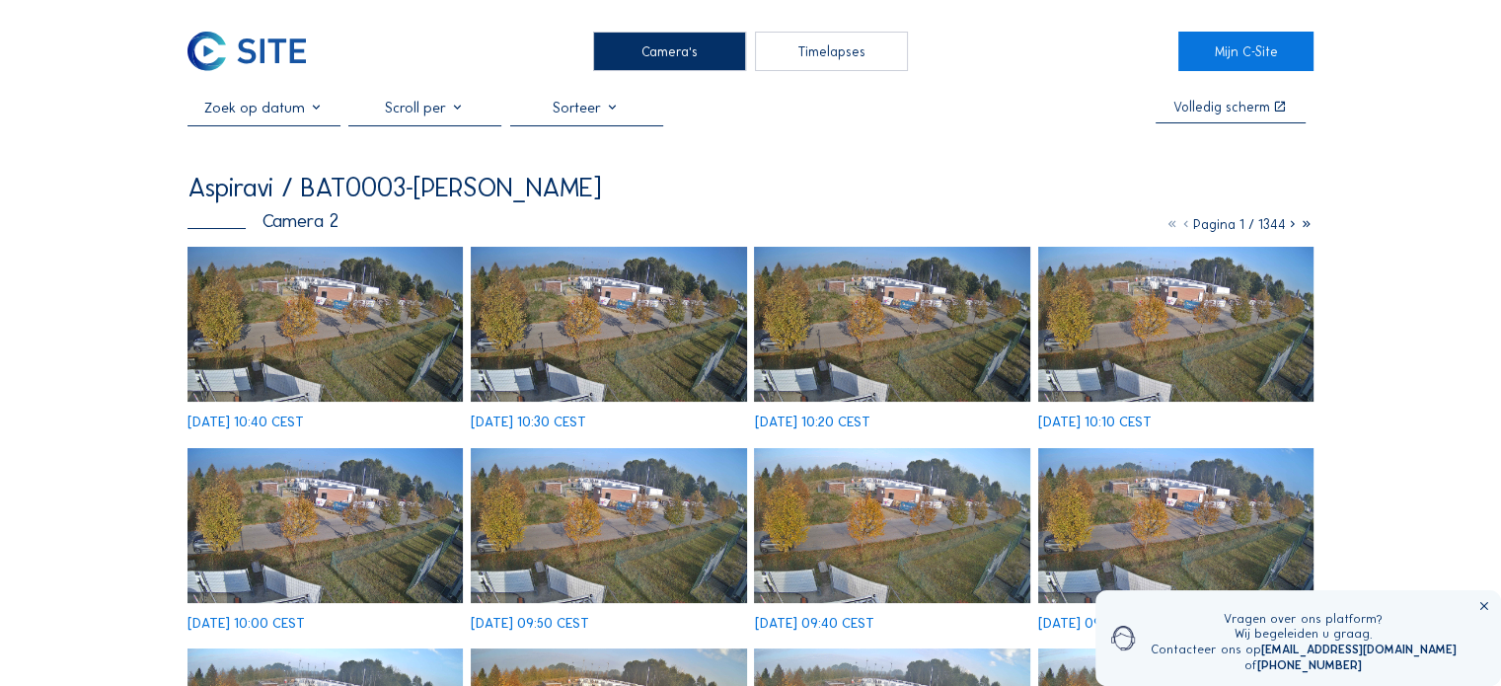
click at [659, 332] on img at bounding box center [608, 324] width 275 height 155
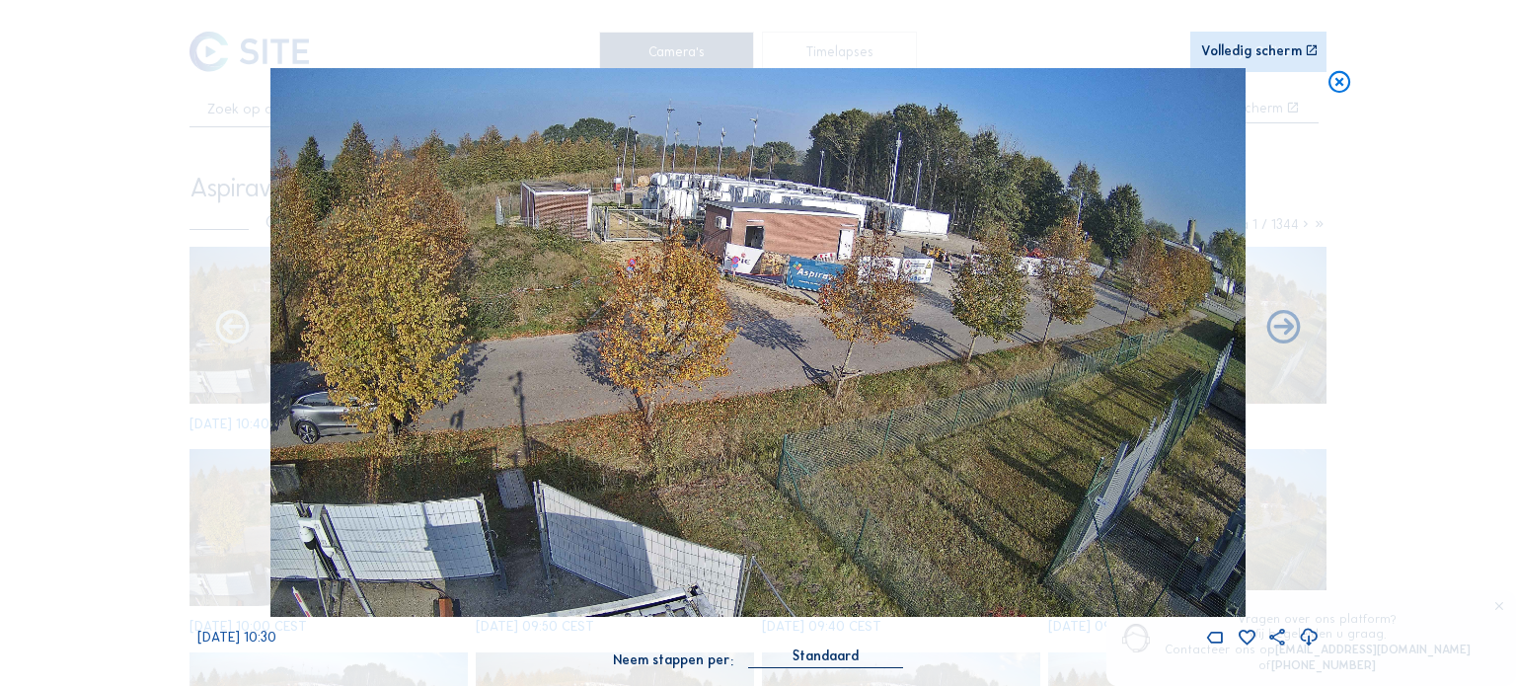
click at [238, 331] on icon at bounding box center [232, 328] width 40 height 41
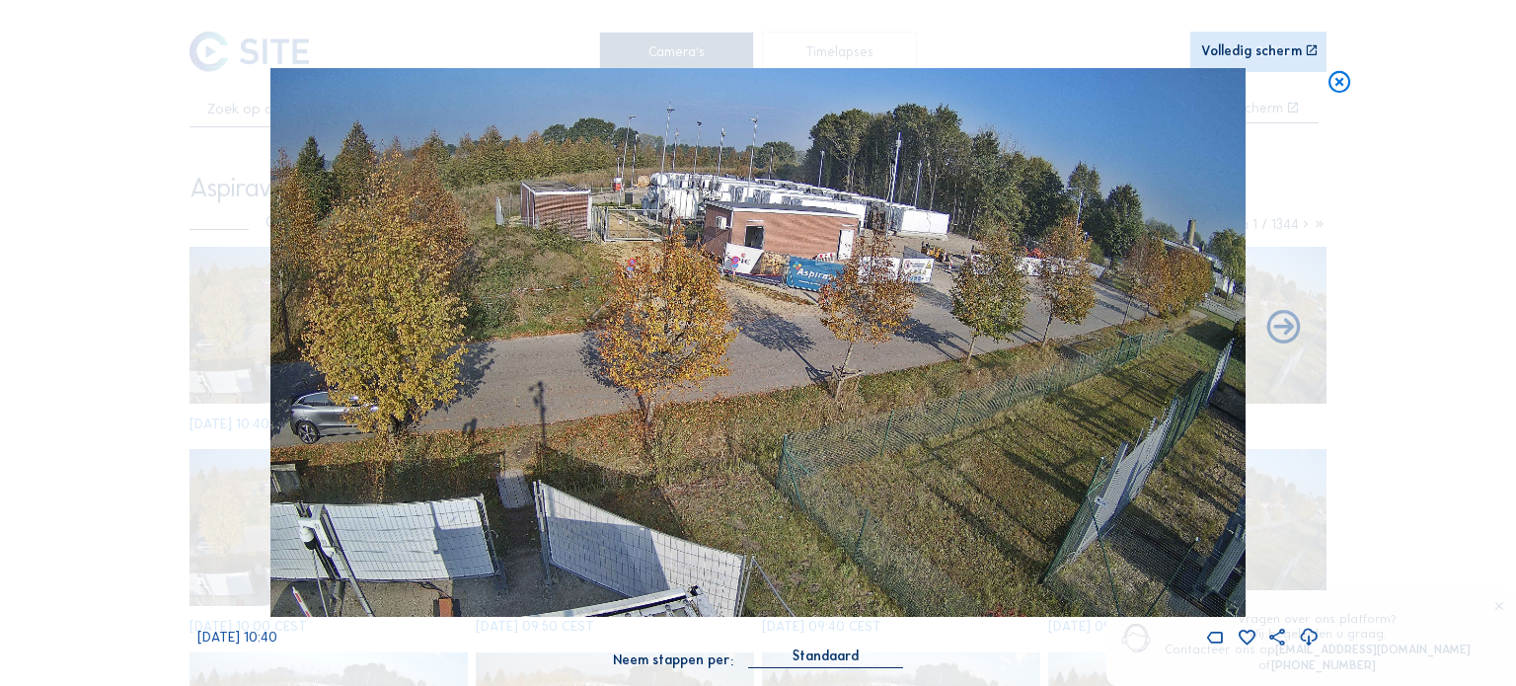
click at [238, 331] on div "[DATE] 10:40" at bounding box center [757, 357] width 1121 height 579
click at [1336, 87] on icon at bounding box center [1340, 82] width 27 height 28
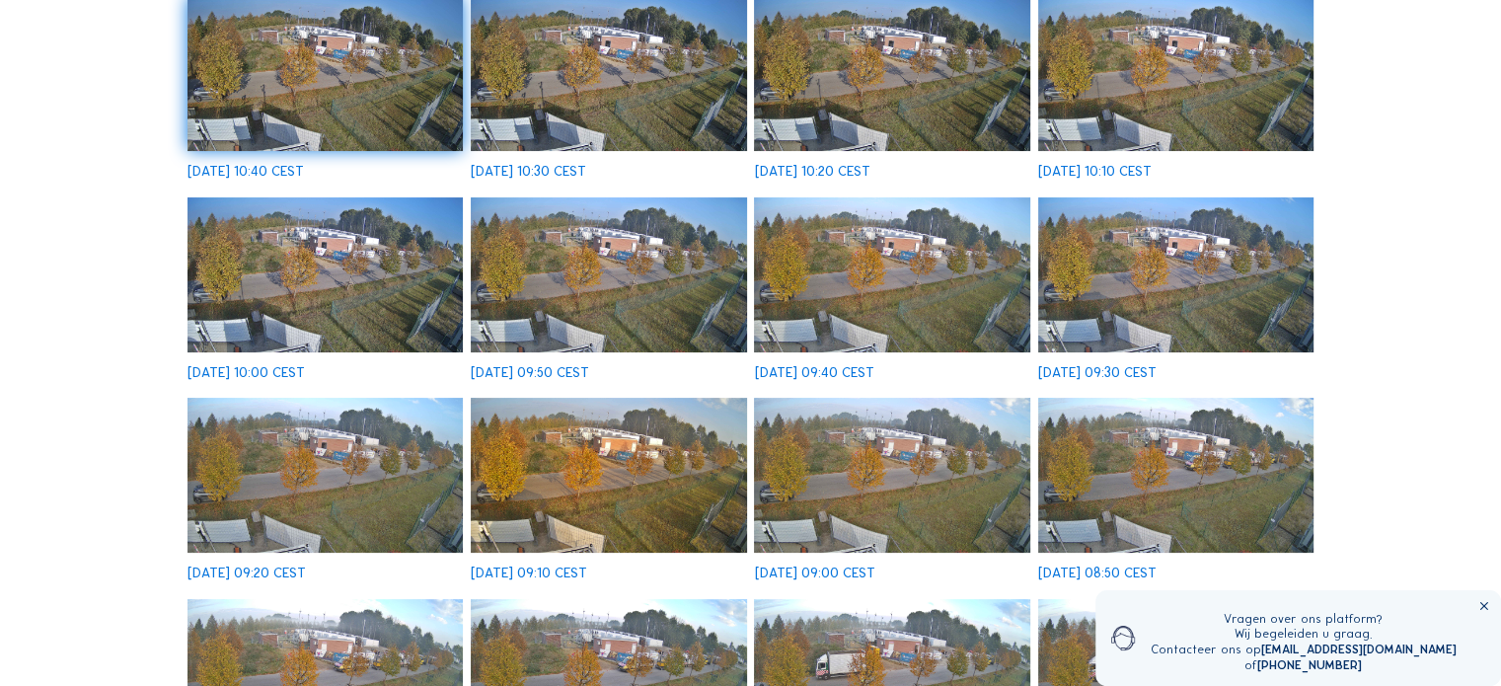
scroll to position [691, 0]
